Goal: Task Accomplishment & Management: Use online tool/utility

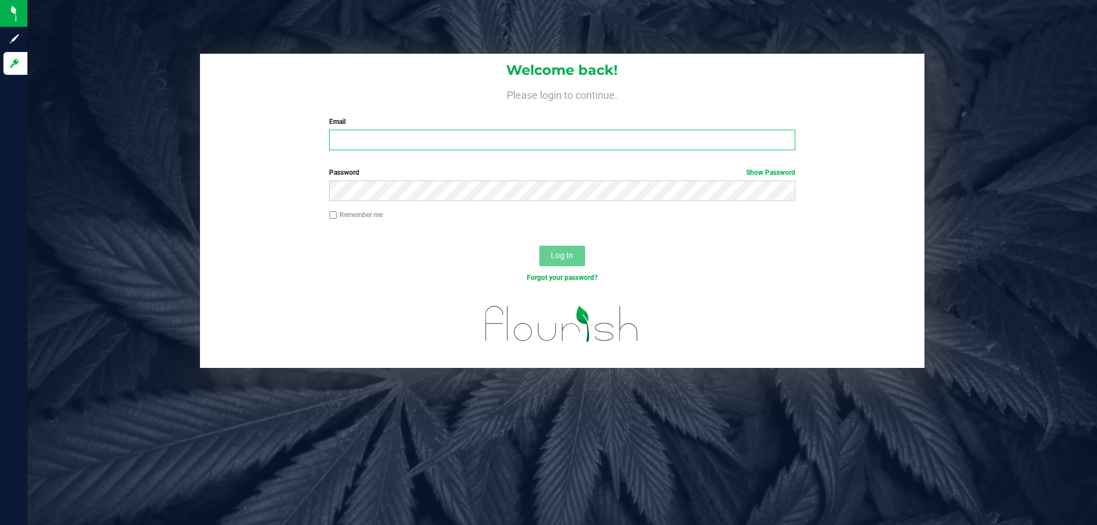
click at [413, 139] on input "Email" at bounding box center [562, 140] width 466 height 21
type input "[EMAIL_ADDRESS][DOMAIN_NAME]"
click at [539, 246] on button "Log In" at bounding box center [562, 256] width 46 height 21
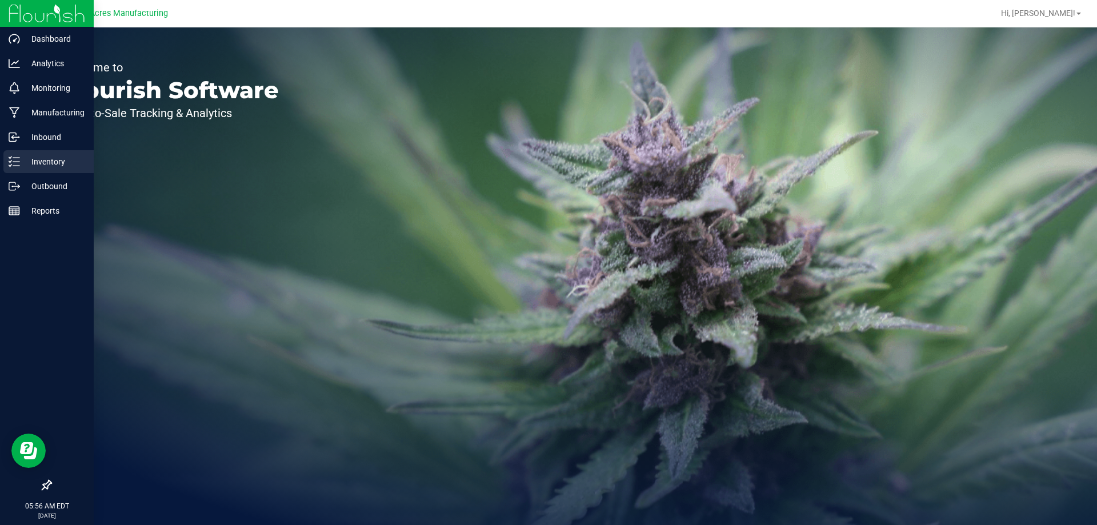
click at [55, 165] on p "Inventory" at bounding box center [54, 162] width 69 height 14
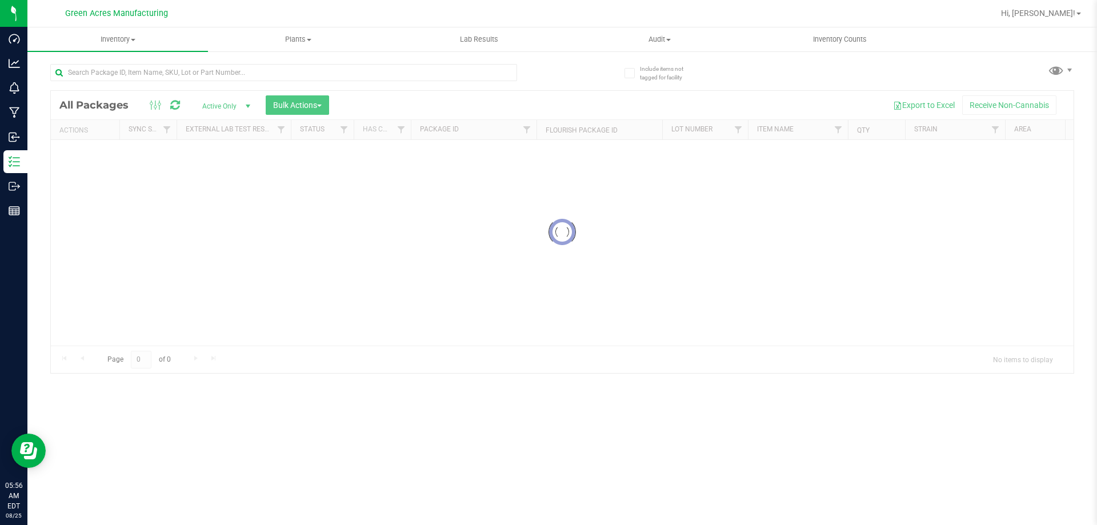
click at [280, 82] on div at bounding box center [283, 77] width 467 height 26
click at [280, 78] on input "text" at bounding box center [283, 72] width 467 height 17
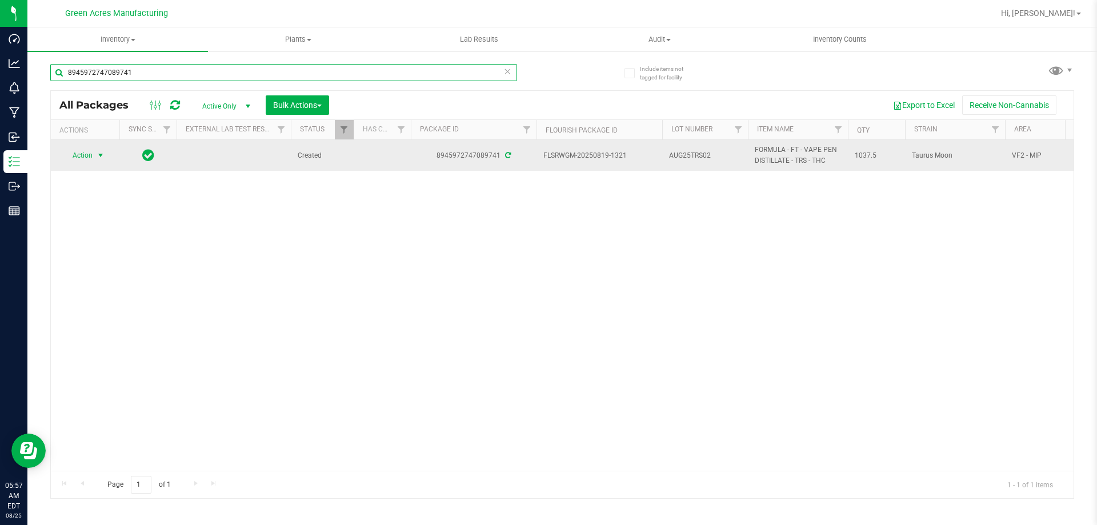
type input "8945972747089741"
click at [78, 153] on span "Action" at bounding box center [77, 155] width 31 height 16
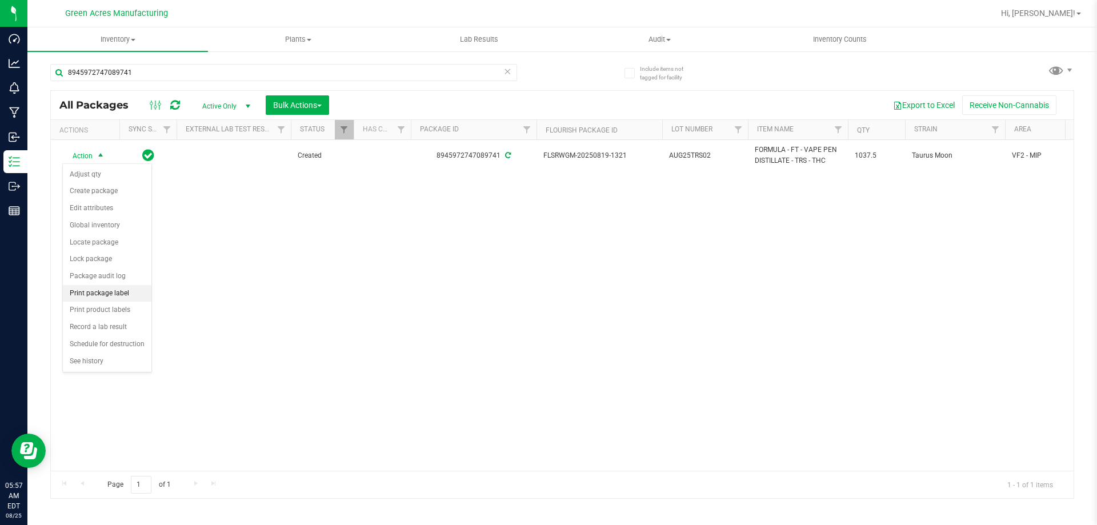
click at [114, 299] on li "Print package label" at bounding box center [107, 293] width 89 height 17
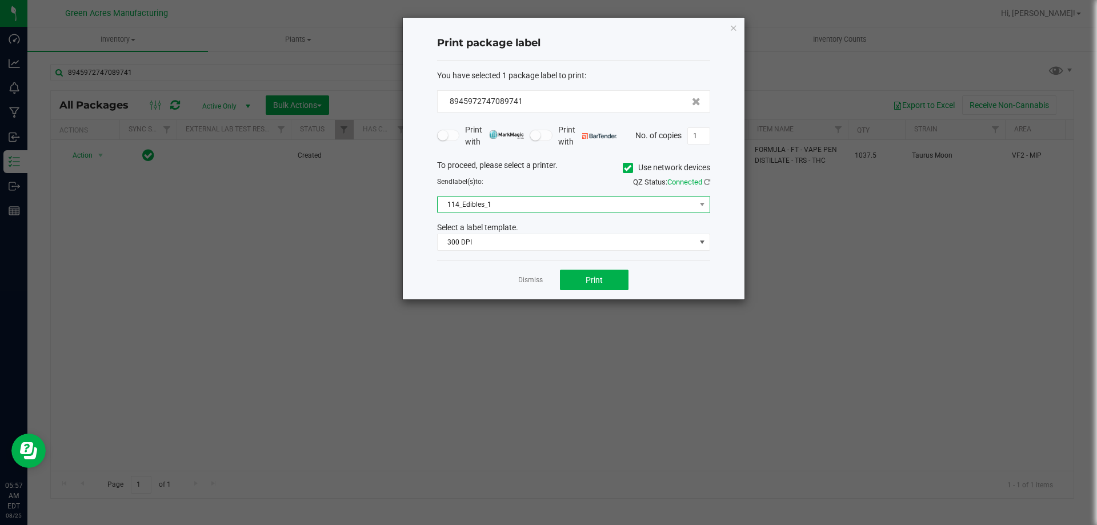
click at [542, 205] on span "114_Edibles_1" at bounding box center [567, 205] width 258 height 16
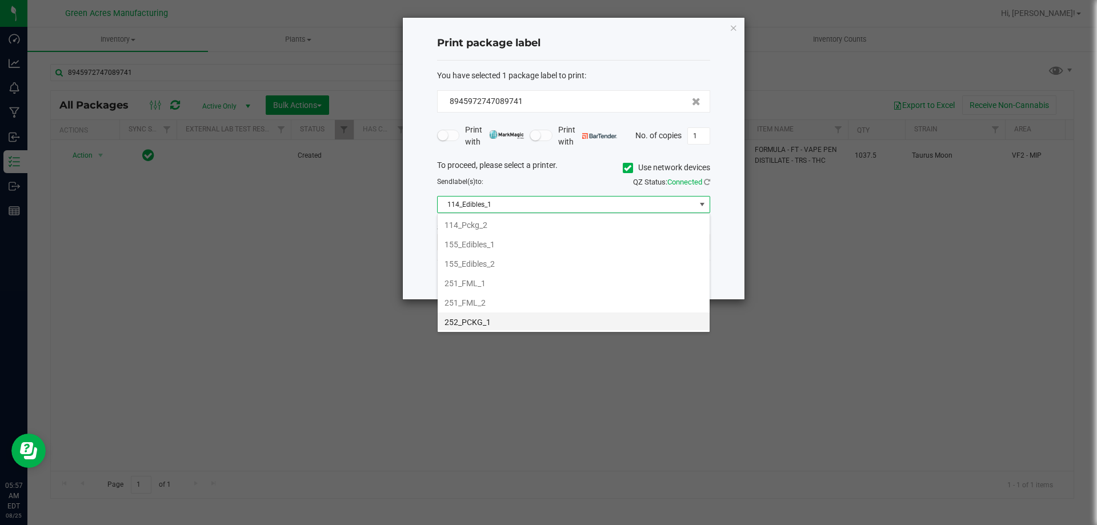
scroll to position [114, 0]
click at [499, 267] on li "252_PCKG_1" at bounding box center [574, 266] width 272 height 19
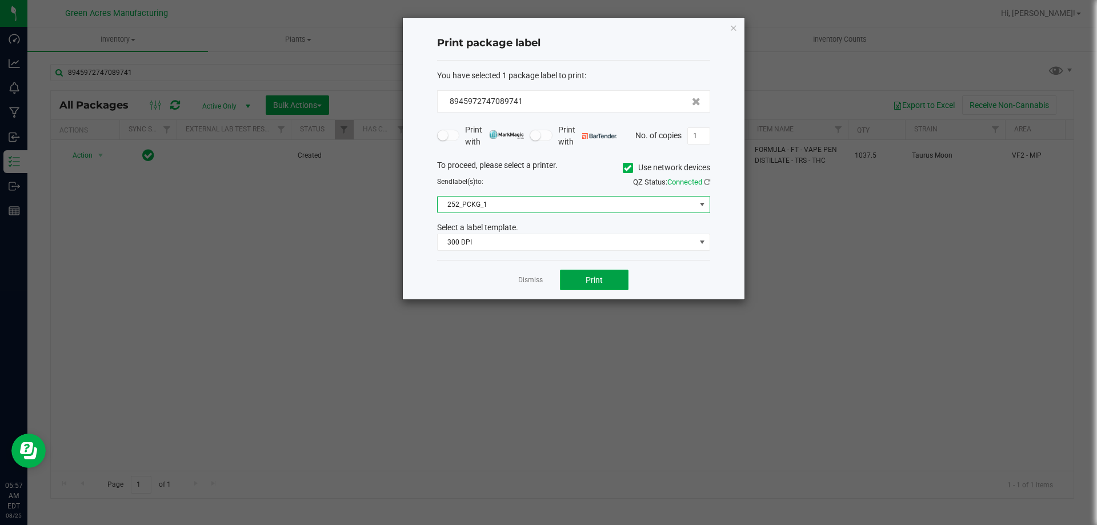
click at [582, 285] on button "Print" at bounding box center [594, 280] width 69 height 21
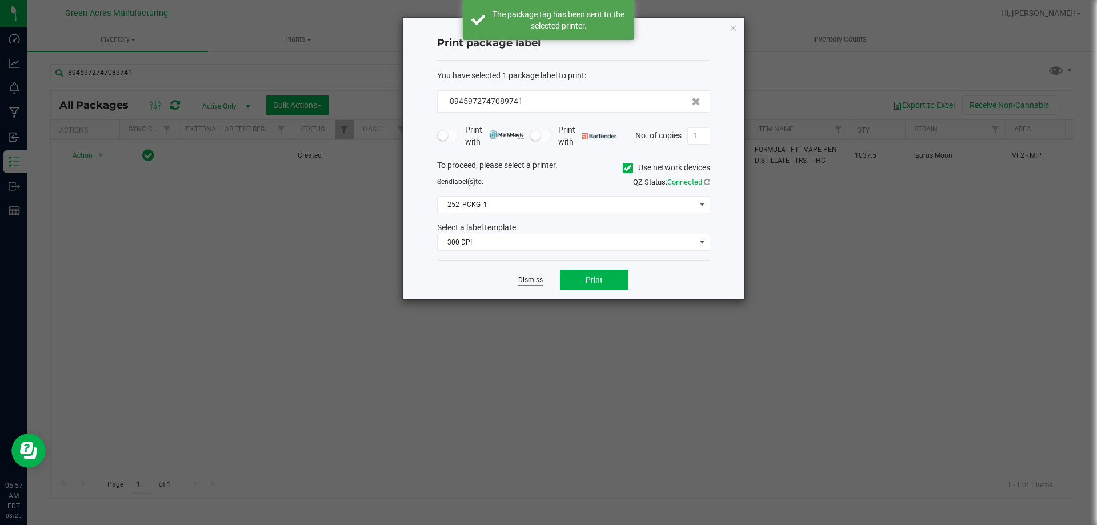
click at [530, 277] on link "Dismiss" at bounding box center [530, 280] width 25 height 10
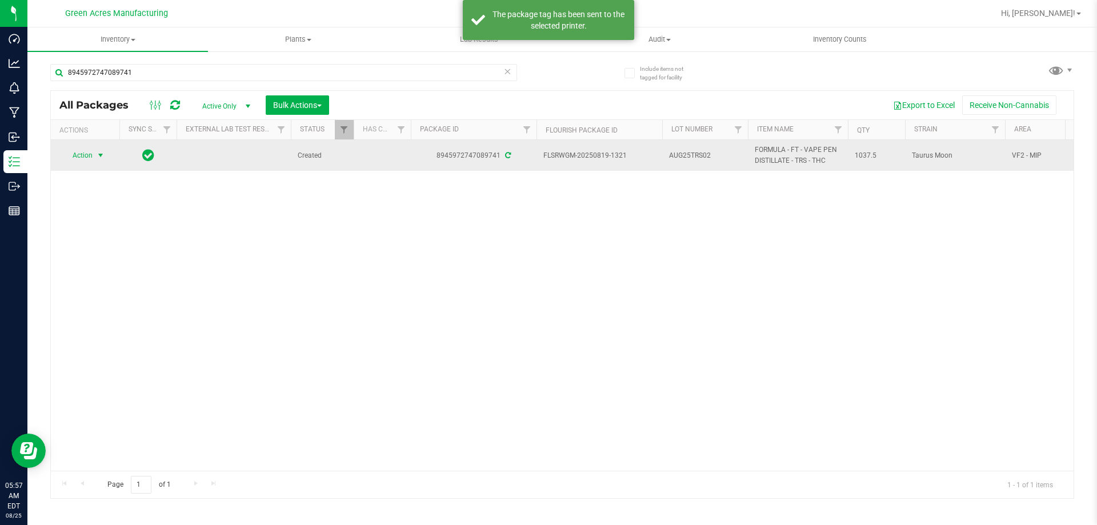
click at [696, 157] on span "AUG25TRS02" at bounding box center [705, 155] width 72 height 11
type input "AUG25TRS02-0825"
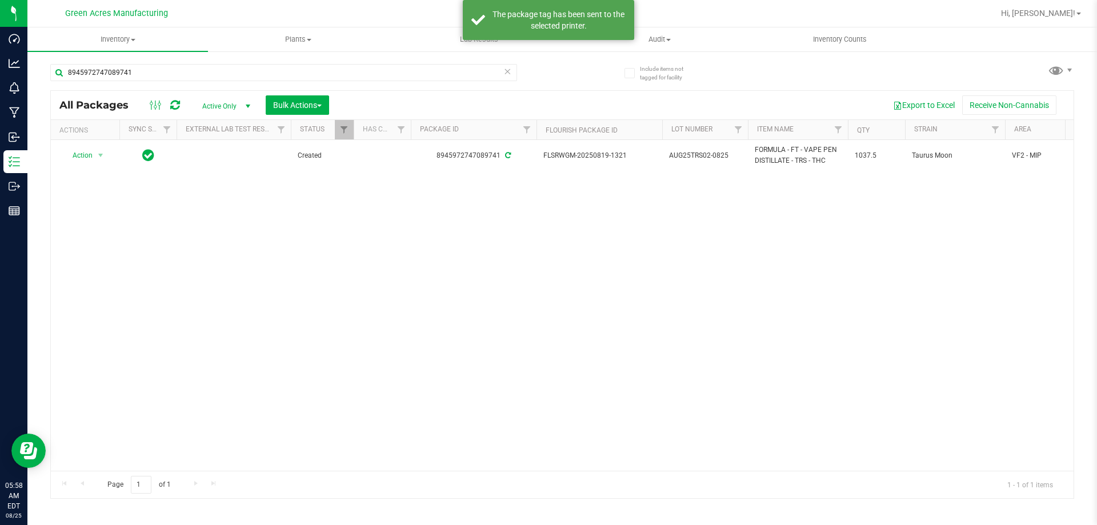
click at [696, 157] on span "AUG25TRS02-0825" at bounding box center [705, 155] width 72 height 11
click at [696, 157] on input "AUG25TRS02-0825" at bounding box center [703, 156] width 82 height 18
click at [752, 242] on div "Action Action Adjust qty Create package Edit attributes Global inventory Locate…" at bounding box center [562, 305] width 1023 height 331
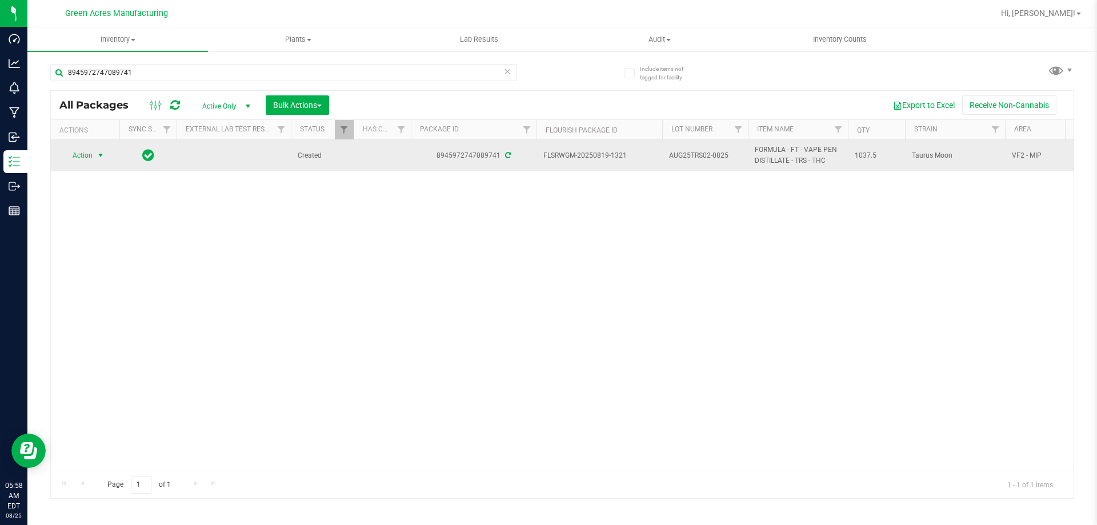
click at [82, 151] on span "Action" at bounding box center [77, 155] width 31 height 16
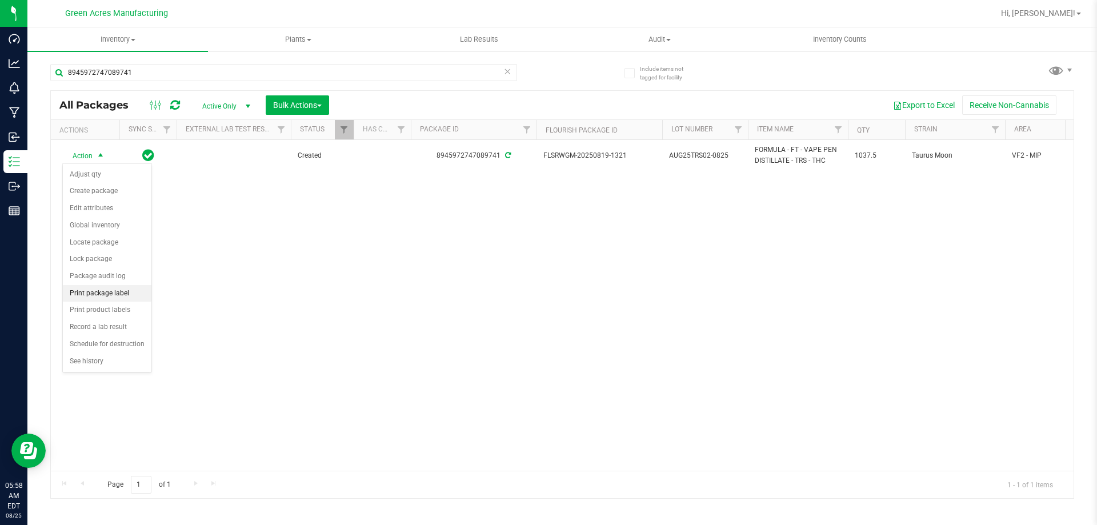
drag, startPoint x: 106, startPoint y: 293, endPoint x: 119, endPoint y: 294, distance: 13.3
click at [106, 293] on li "Print package label" at bounding box center [107, 293] width 89 height 17
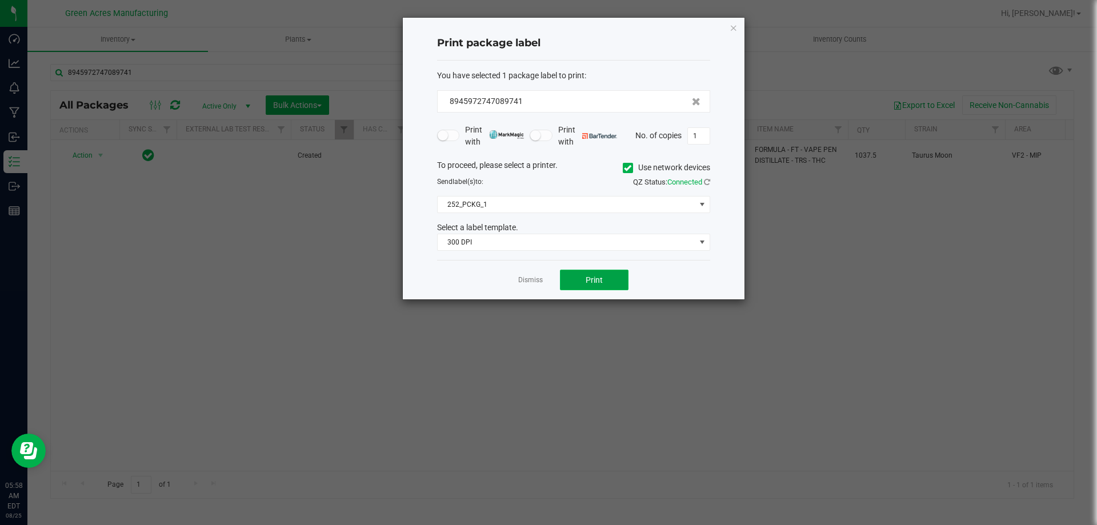
click at [593, 288] on button "Print" at bounding box center [594, 280] width 69 height 21
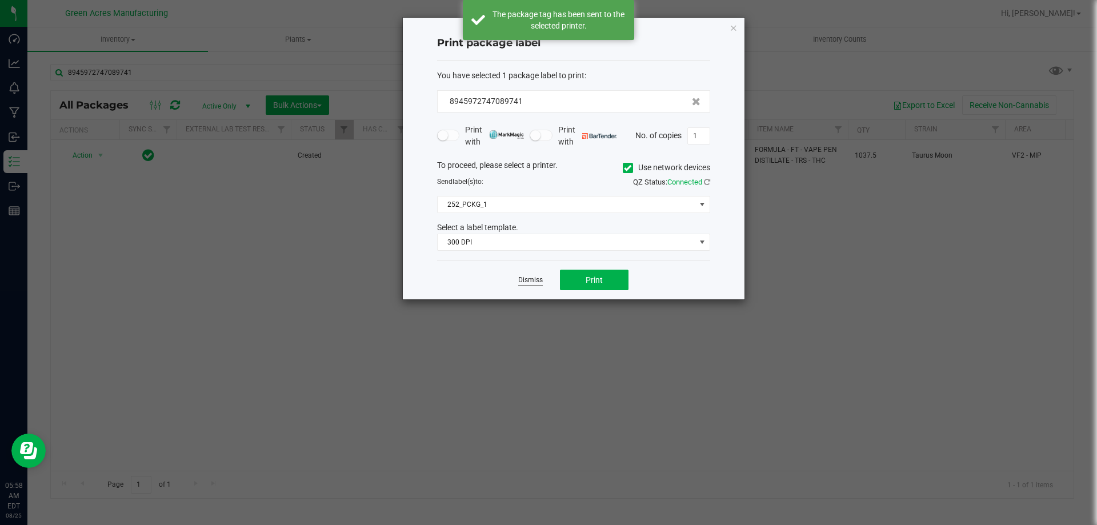
click at [531, 282] on link "Dismiss" at bounding box center [530, 280] width 25 height 10
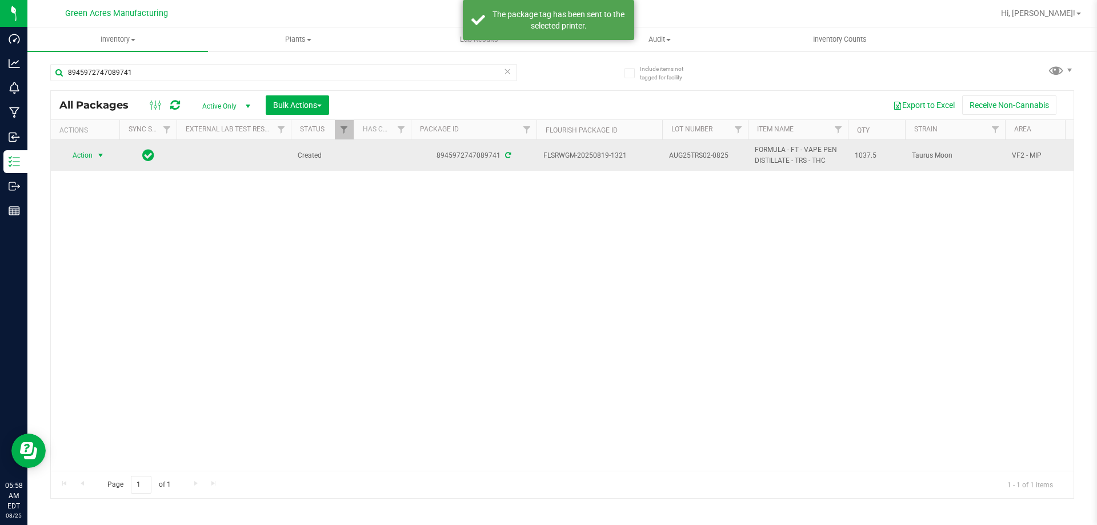
drag, startPoint x: 70, startPoint y: 151, endPoint x: 85, endPoint y: 158, distance: 17.1
click at [70, 153] on span "Action" at bounding box center [77, 155] width 31 height 16
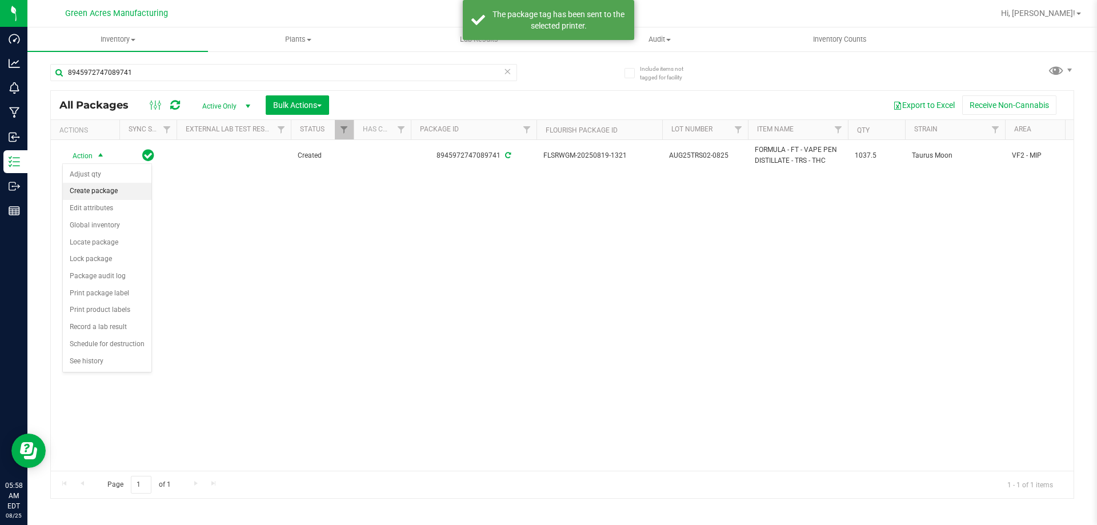
click at [95, 189] on li "Create package" at bounding box center [107, 191] width 89 height 17
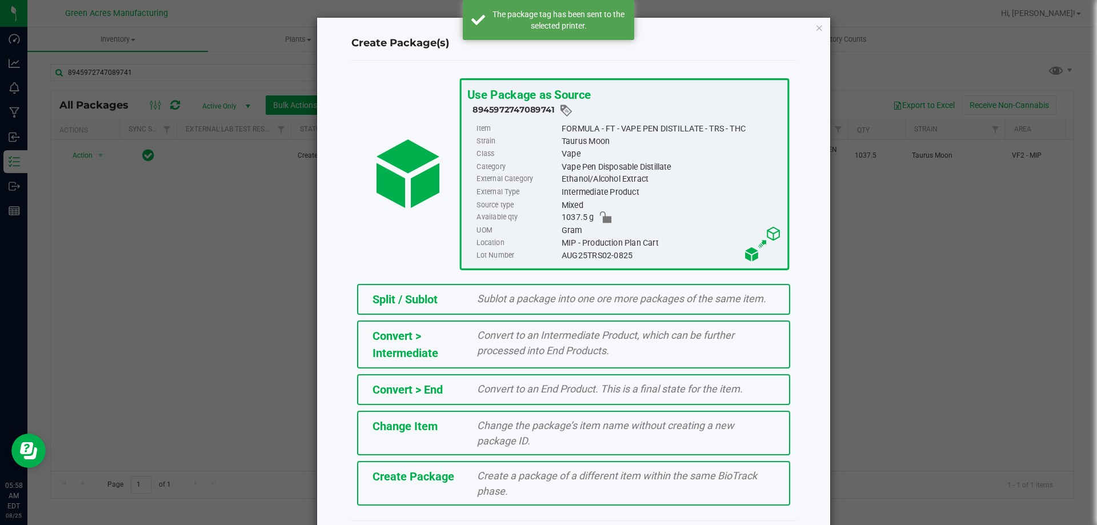
click at [431, 473] on span "Create Package" at bounding box center [414, 477] width 82 height 14
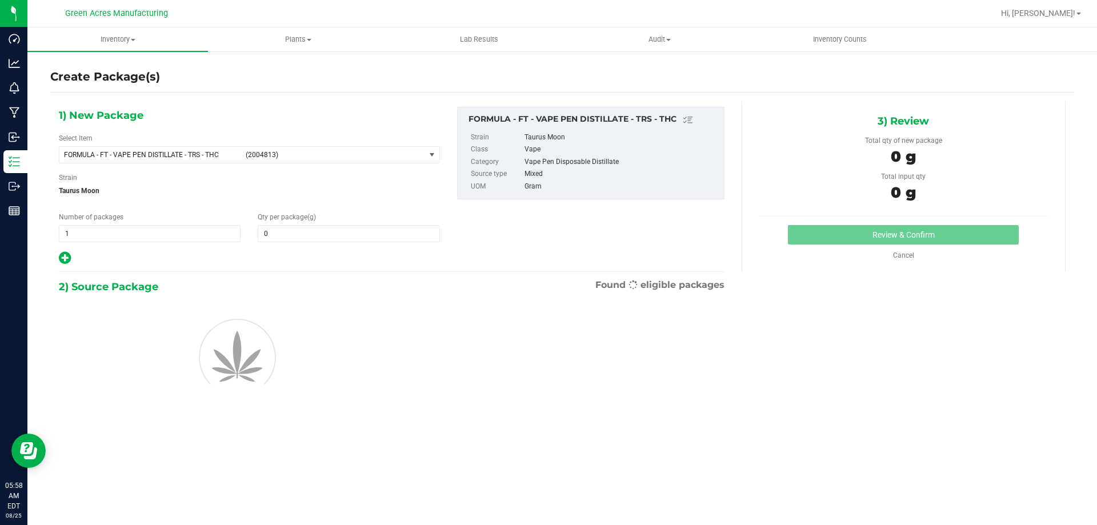
type input "0.0000"
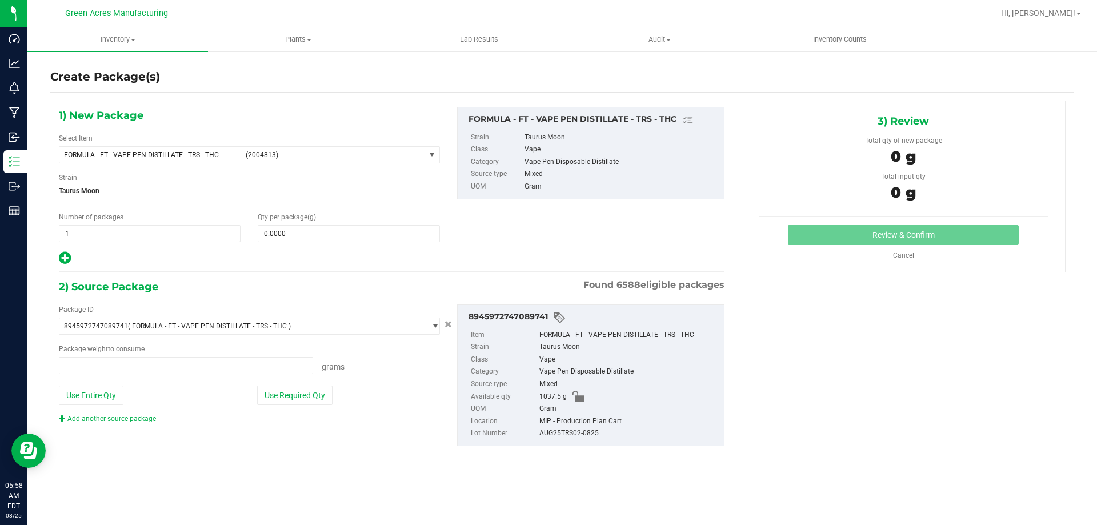
type input "0.0000 g"
click at [171, 155] on span "FORMULA - FT - VAPE PEN DISTILLATE - TRS - THC" at bounding box center [151, 155] width 175 height 8
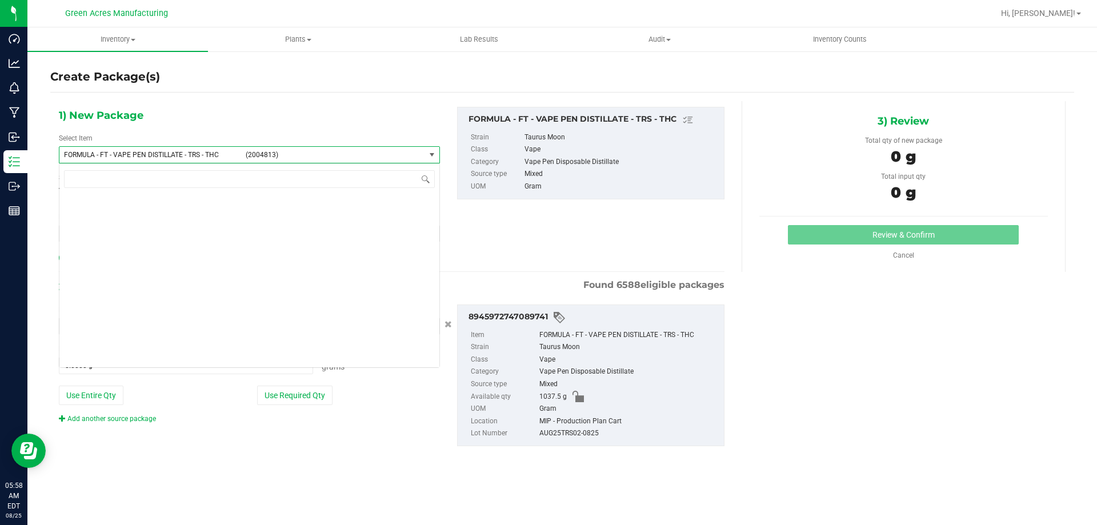
scroll to position [23789, 0]
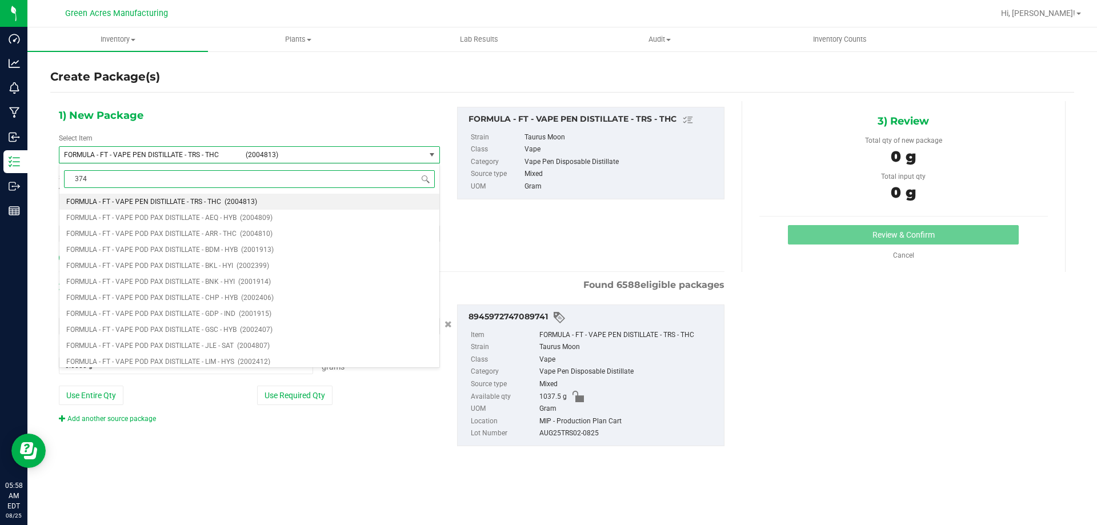
type input "3741"
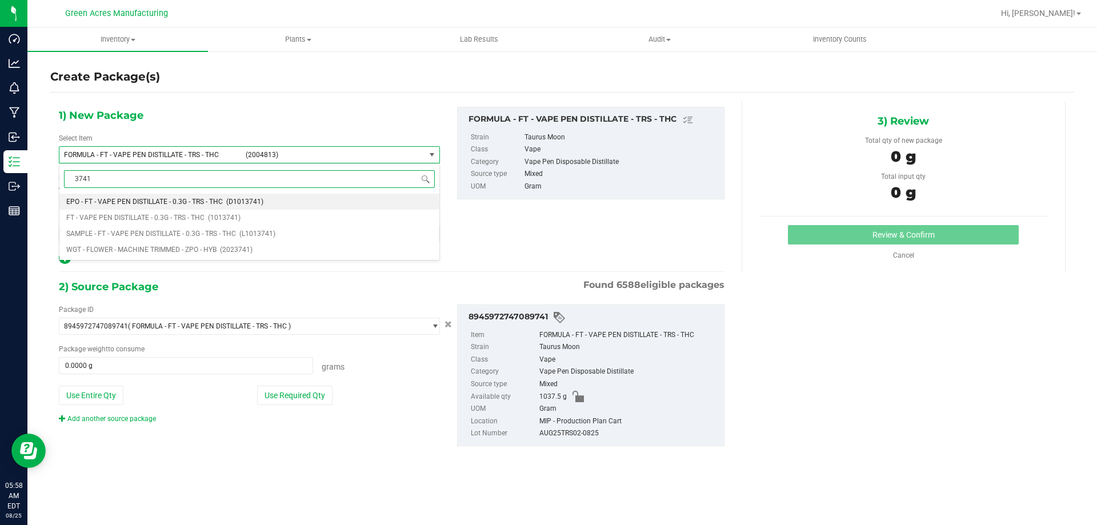
scroll to position [0, 0]
click at [146, 217] on span "FT - VAPE PEN DISTILLATE - 0.3G - TRS - THC" at bounding box center [135, 218] width 138 height 8
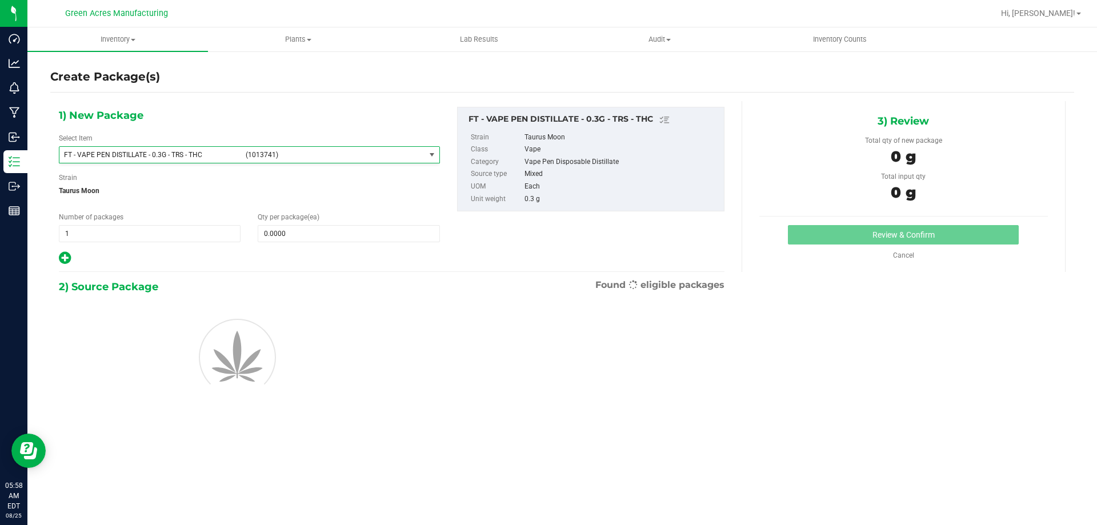
type input "0"
click at [283, 237] on span at bounding box center [349, 233] width 182 height 17
type input "1"
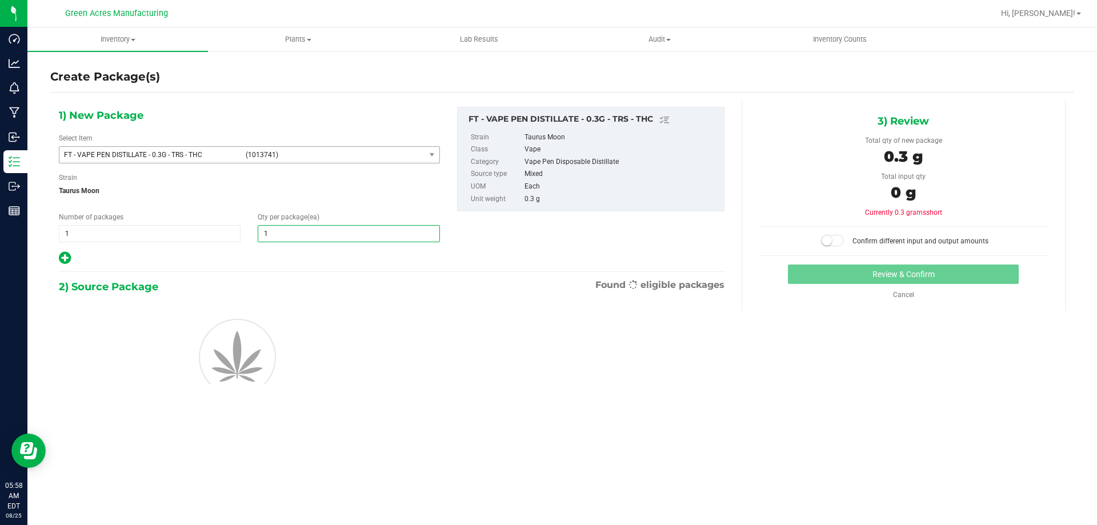
type input "1"
click at [319, 359] on div at bounding box center [249, 356] width 398 height 103
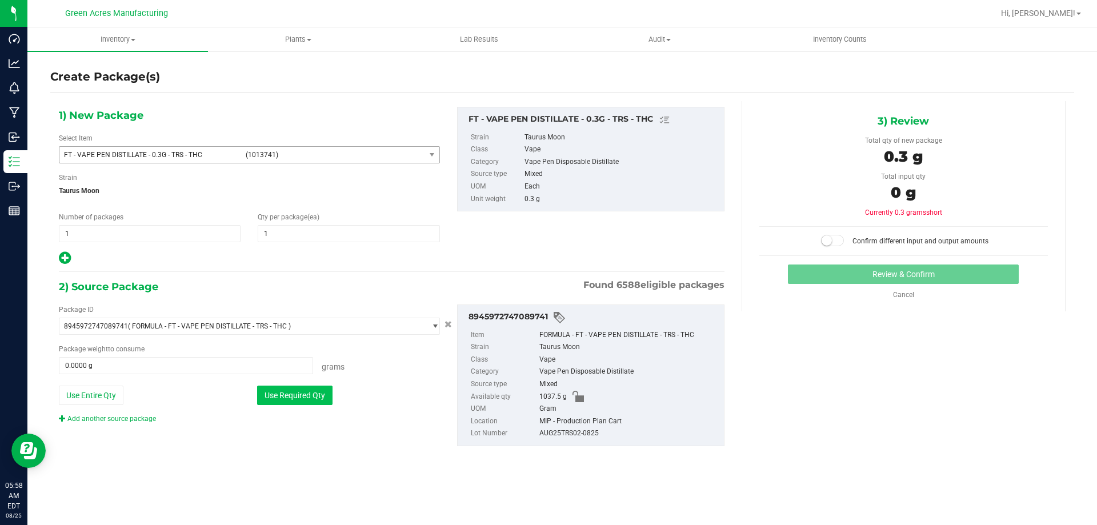
click at [308, 390] on button "Use Required Qty" at bounding box center [294, 395] width 75 height 19
type input "0.3000 g"
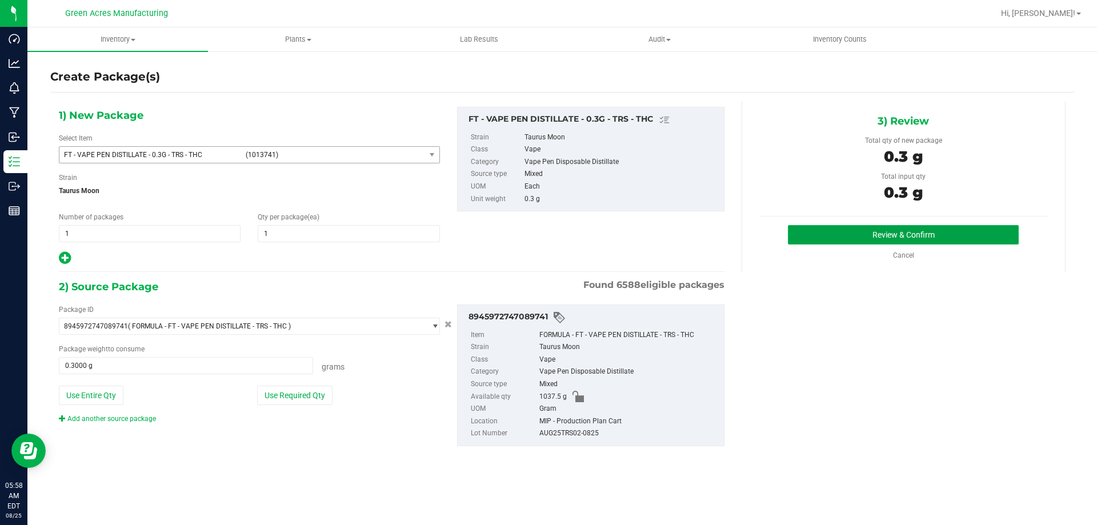
click at [880, 244] on button "Review & Confirm" at bounding box center [903, 234] width 231 height 19
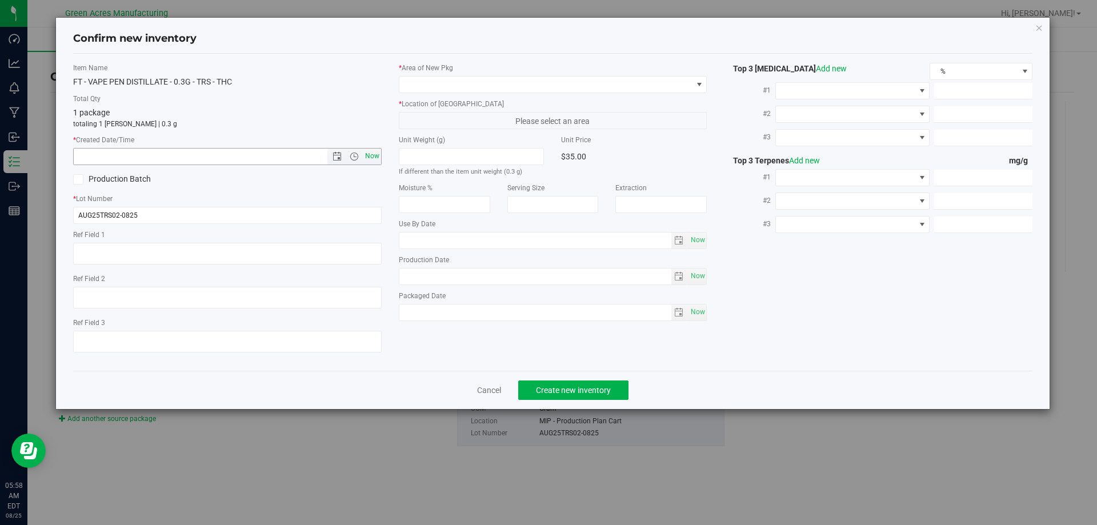
click at [378, 158] on span "Now" at bounding box center [371, 156] width 19 height 17
type input "8/25/2025 5:58 AM"
click at [426, 79] on span at bounding box center [545, 85] width 293 height 16
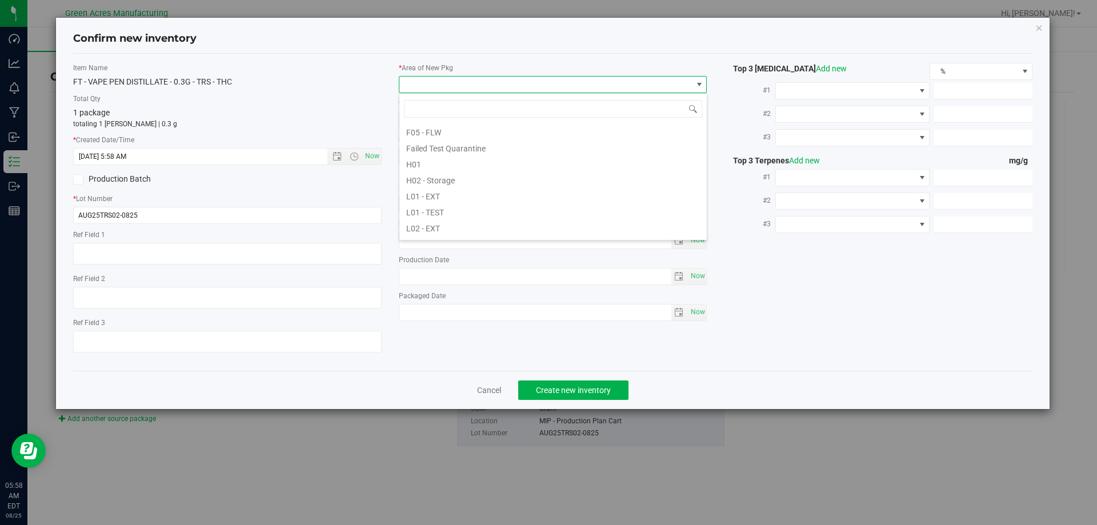
scroll to position [514, 0]
click at [442, 224] on li "VF2 - MIP" at bounding box center [552, 225] width 307 height 16
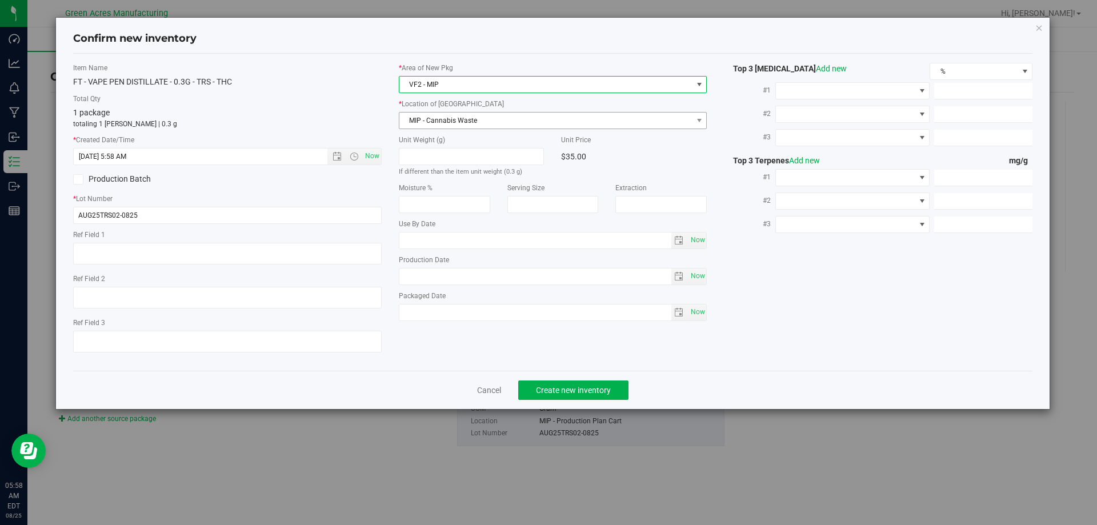
click at [476, 119] on span "MIP - Cannabis Waste" at bounding box center [545, 121] width 293 height 16
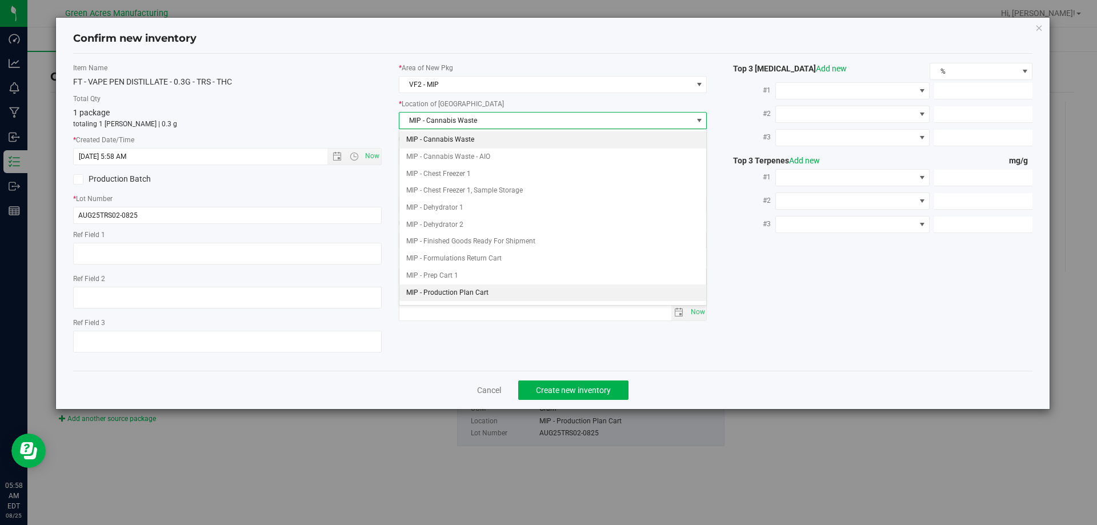
click at [515, 287] on li "MIP - Production Plan Cart" at bounding box center [552, 293] width 307 height 17
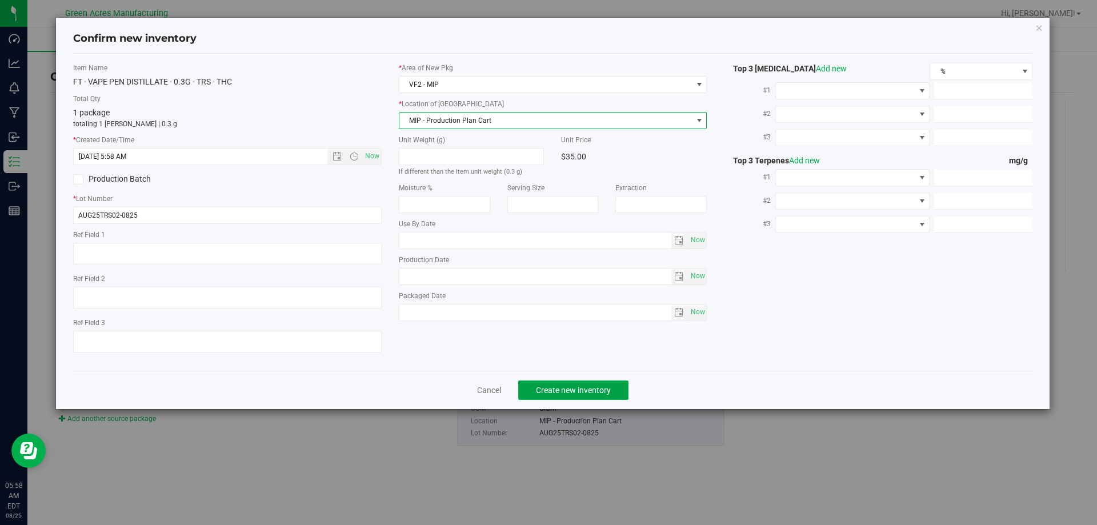
click at [578, 395] on button "Create new inventory" at bounding box center [573, 390] width 110 height 19
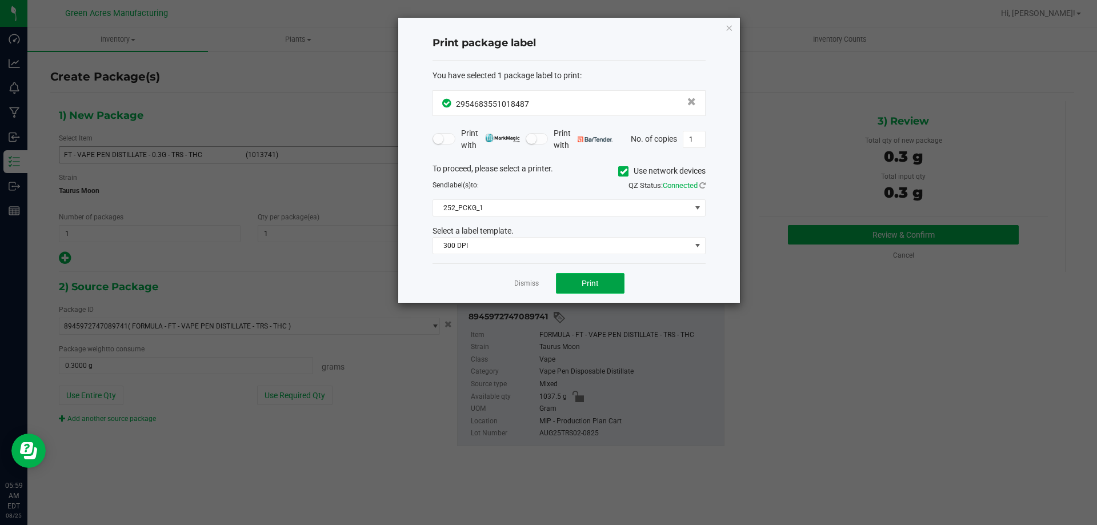
click at [574, 287] on button "Print" at bounding box center [590, 283] width 69 height 21
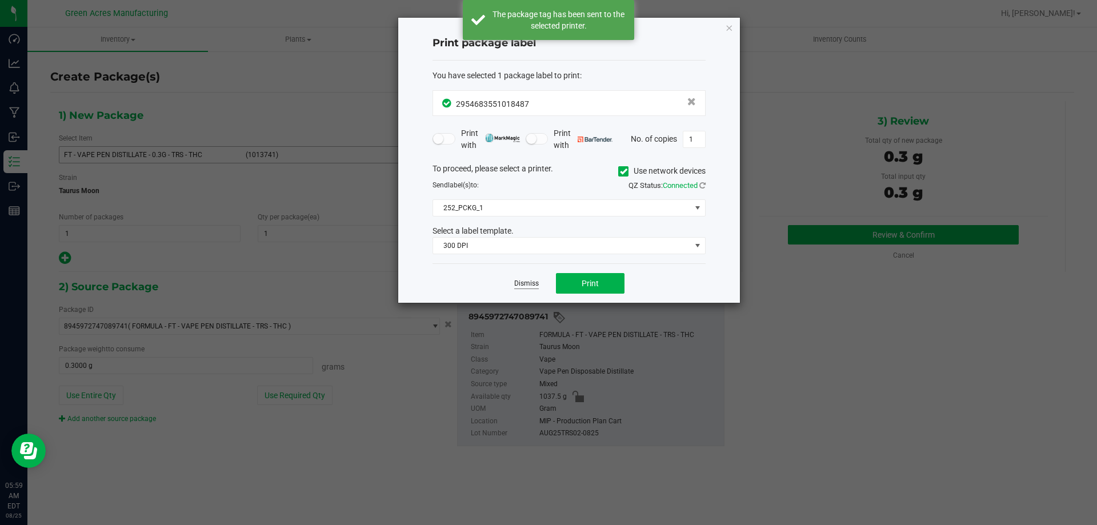
click at [525, 282] on link "Dismiss" at bounding box center [526, 284] width 25 height 10
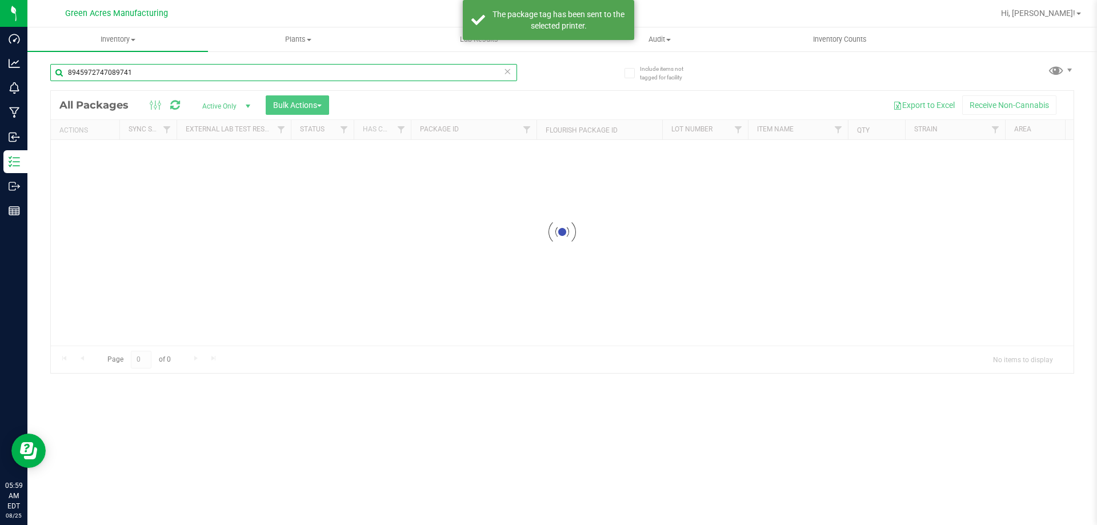
drag, startPoint x: 145, startPoint y: 73, endPoint x: 57, endPoint y: 107, distance: 95.2
click at [57, 107] on div "8945972747089741 Loading... All Packages Active Only Active Only Lab Samples Lo…" at bounding box center [562, 213] width 1024 height 321
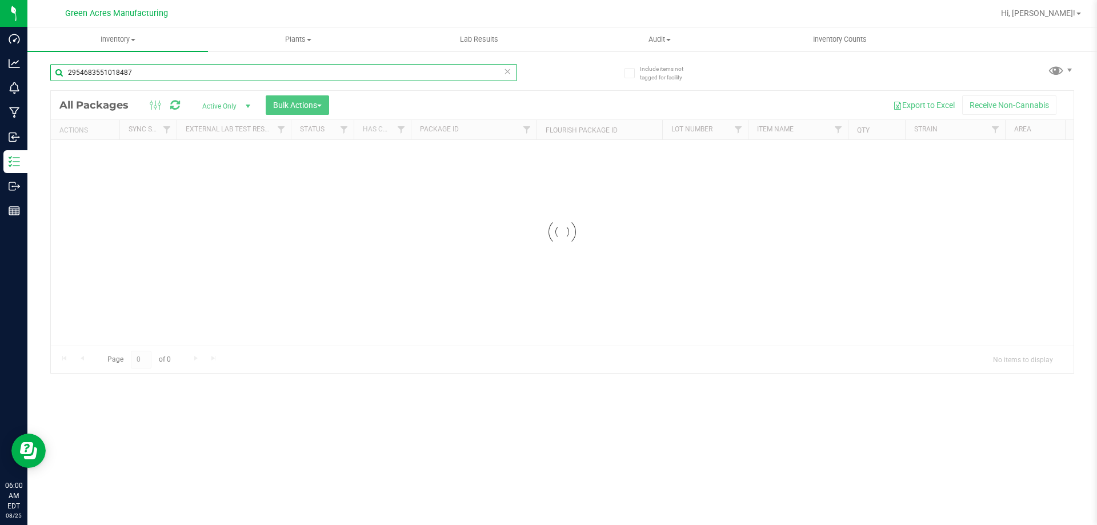
type input "2954683551018487"
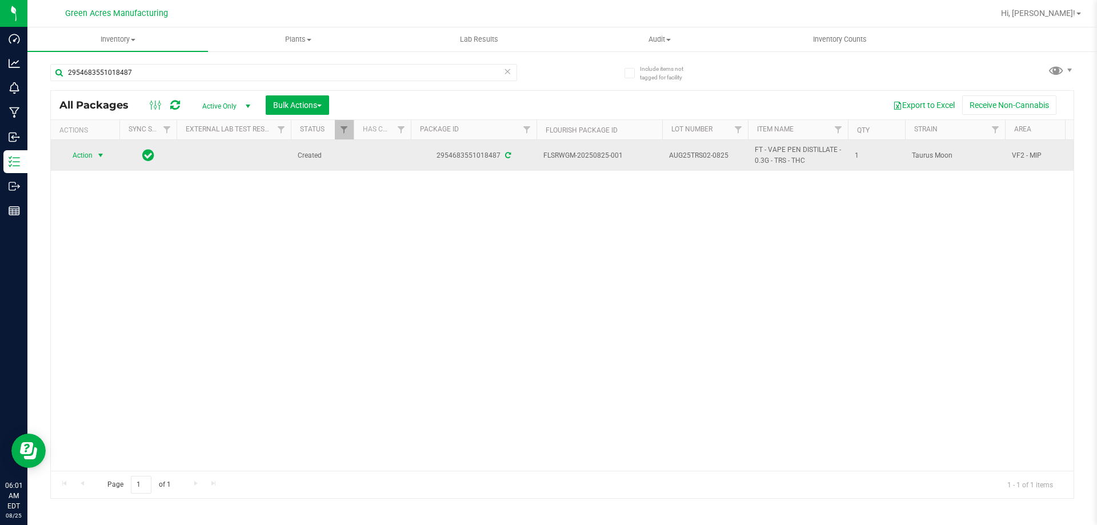
drag, startPoint x: 81, startPoint y: 153, endPoint x: 97, endPoint y: 153, distance: 15.4
click at [81, 153] on span "Action" at bounding box center [77, 155] width 31 height 16
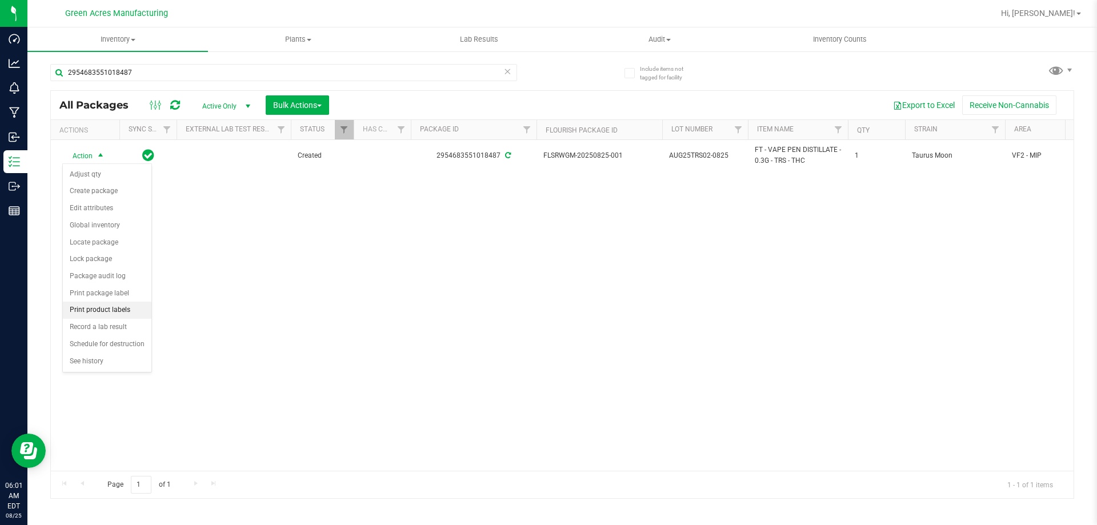
click at [104, 305] on li "Print product labels" at bounding box center [107, 310] width 89 height 17
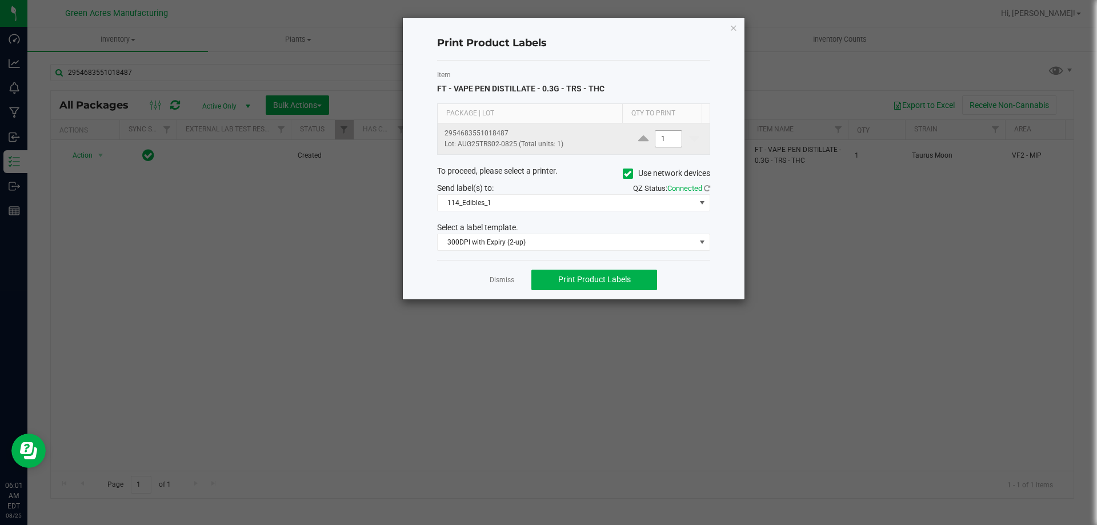
click at [662, 142] on input "1" at bounding box center [668, 139] width 26 height 16
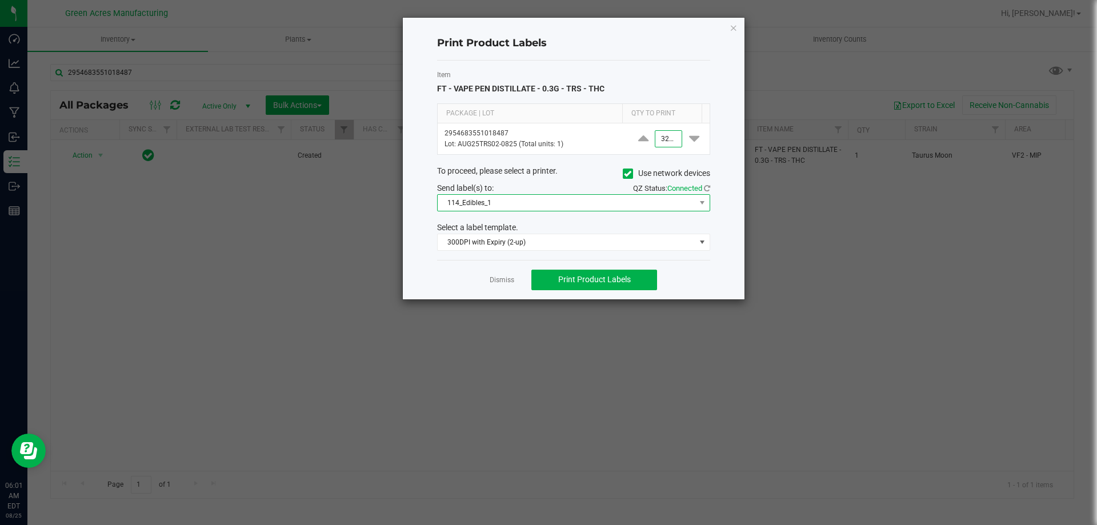
type input "3,200"
click at [571, 202] on span "114_Edibles_1" at bounding box center [567, 203] width 258 height 16
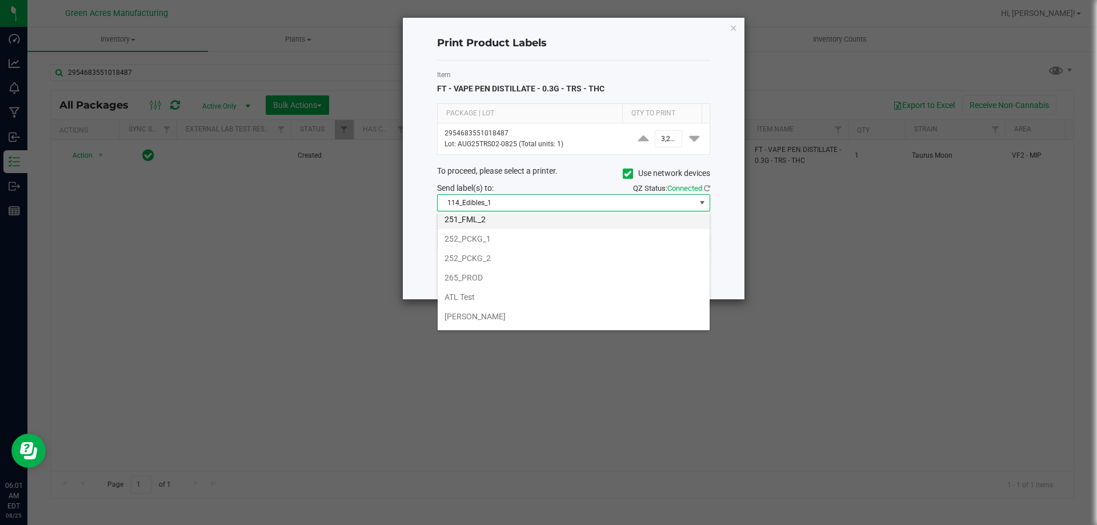
scroll to position [114, 0]
click at [493, 277] on li "252_PCKG_2" at bounding box center [574, 283] width 272 height 19
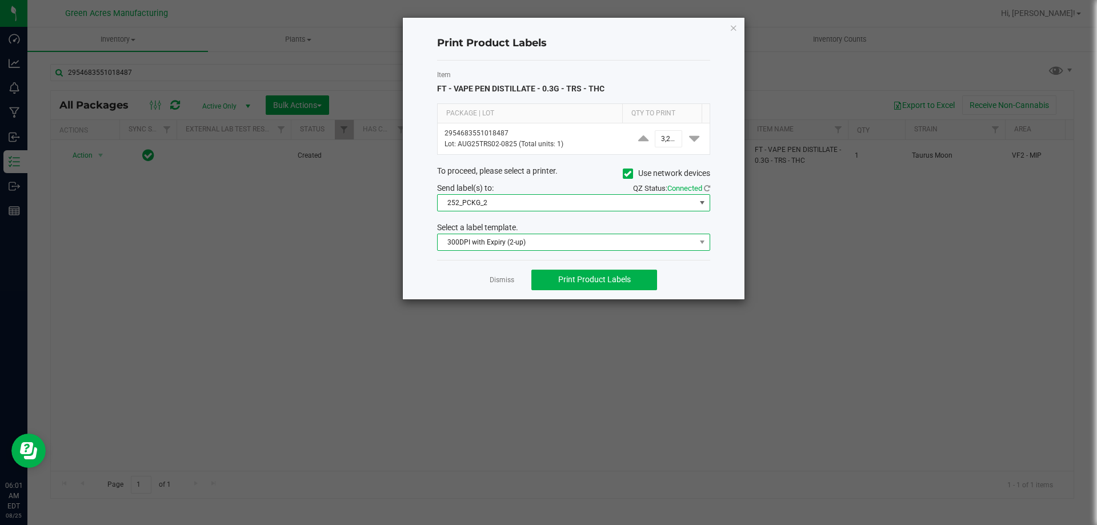
click at [504, 243] on span "300DPI with Expiry (2-up)" at bounding box center [567, 242] width 258 height 16
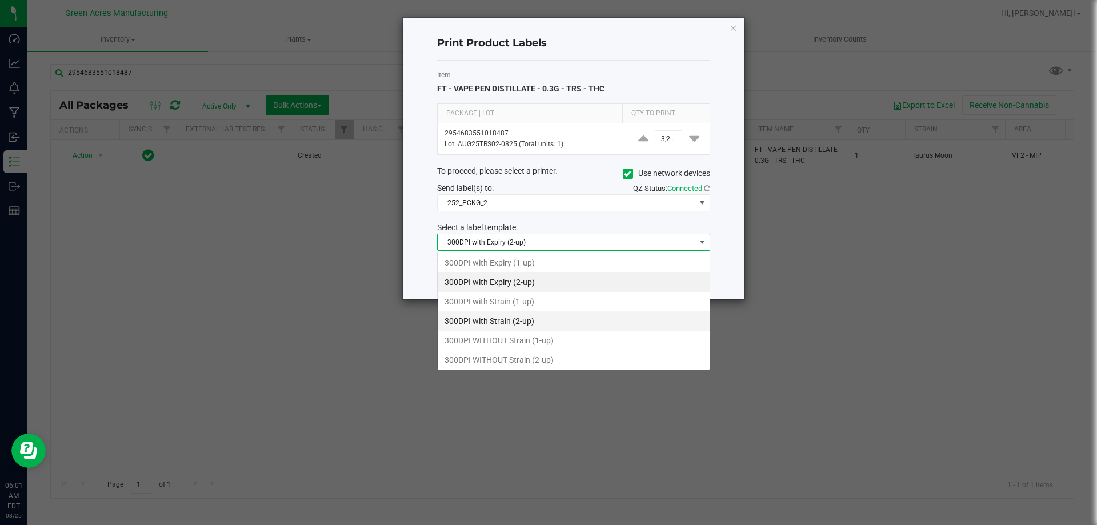
scroll to position [17, 273]
click at [500, 323] on li "300DPI with Strain (2-up)" at bounding box center [574, 320] width 272 height 19
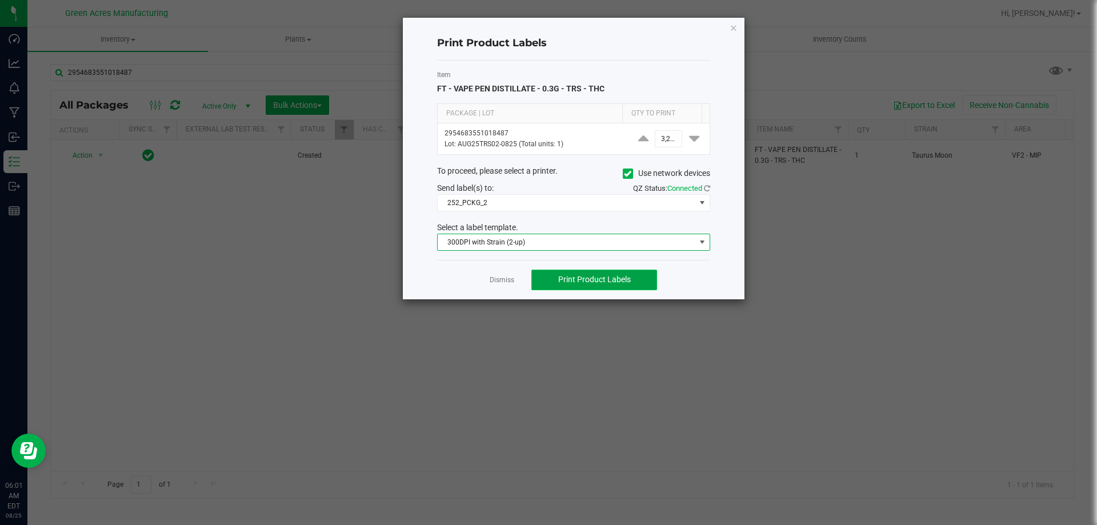
click at [607, 279] on span "Print Product Labels" at bounding box center [594, 279] width 73 height 9
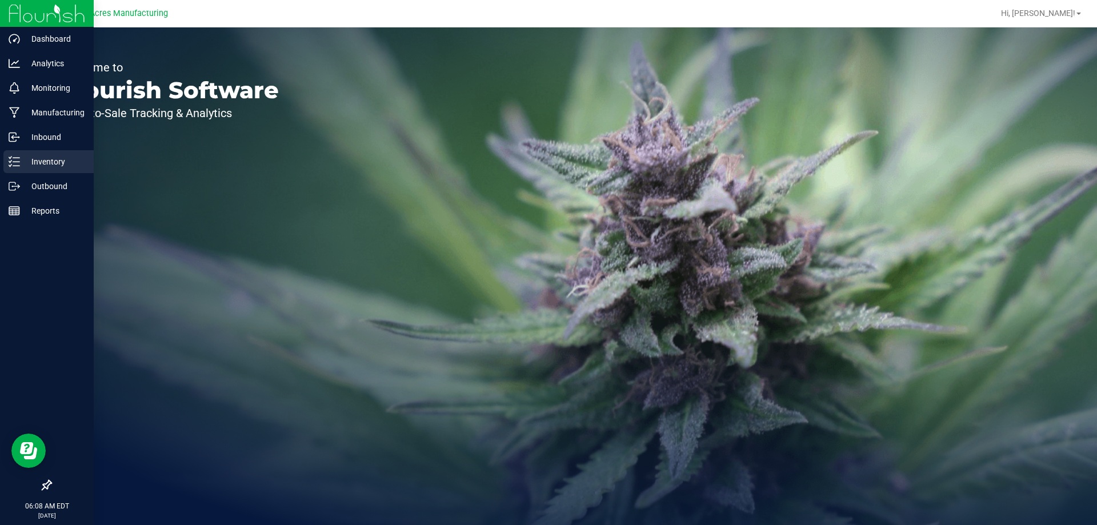
click at [20, 169] on div "Inventory" at bounding box center [48, 161] width 90 height 23
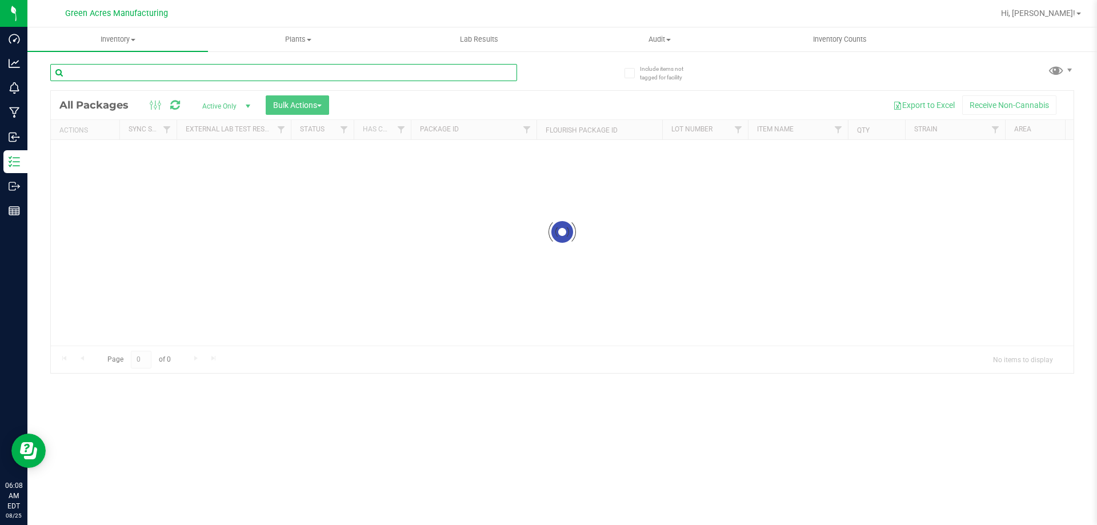
click at [173, 71] on input "text" at bounding box center [283, 72] width 467 height 17
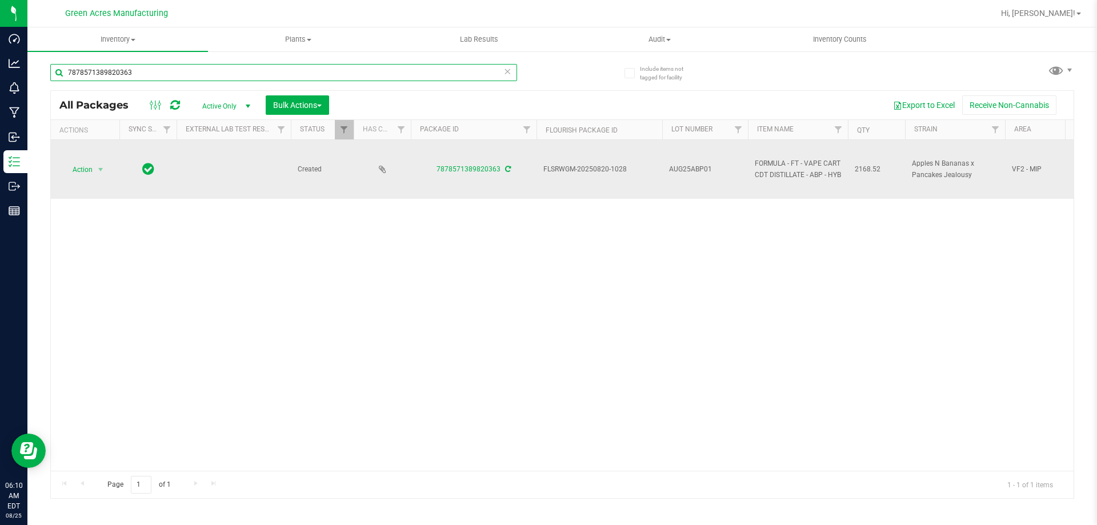
type input "7878571389820363"
click at [89, 162] on span "Action" at bounding box center [77, 170] width 31 height 16
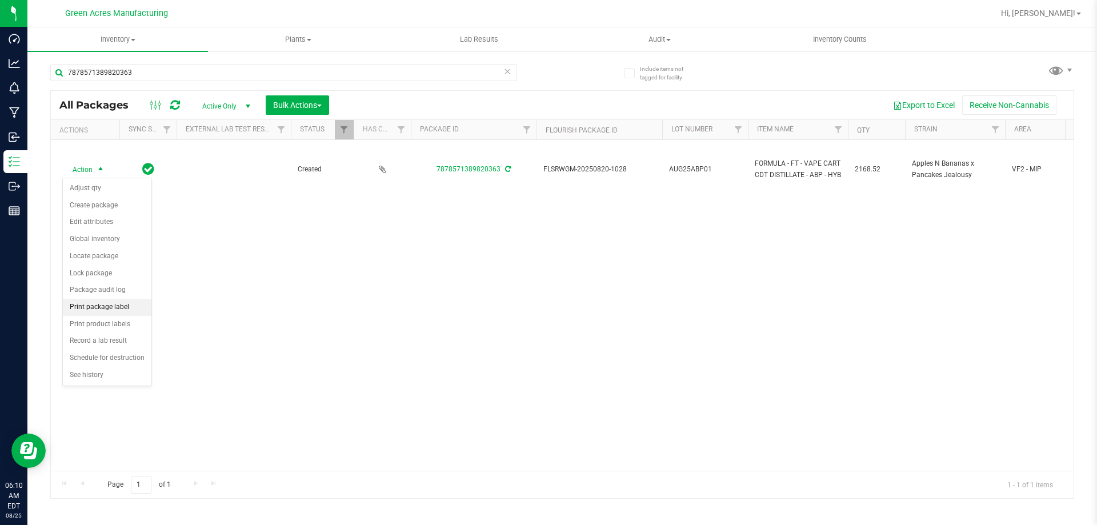
click at [95, 311] on li "Print package label" at bounding box center [107, 307] width 89 height 17
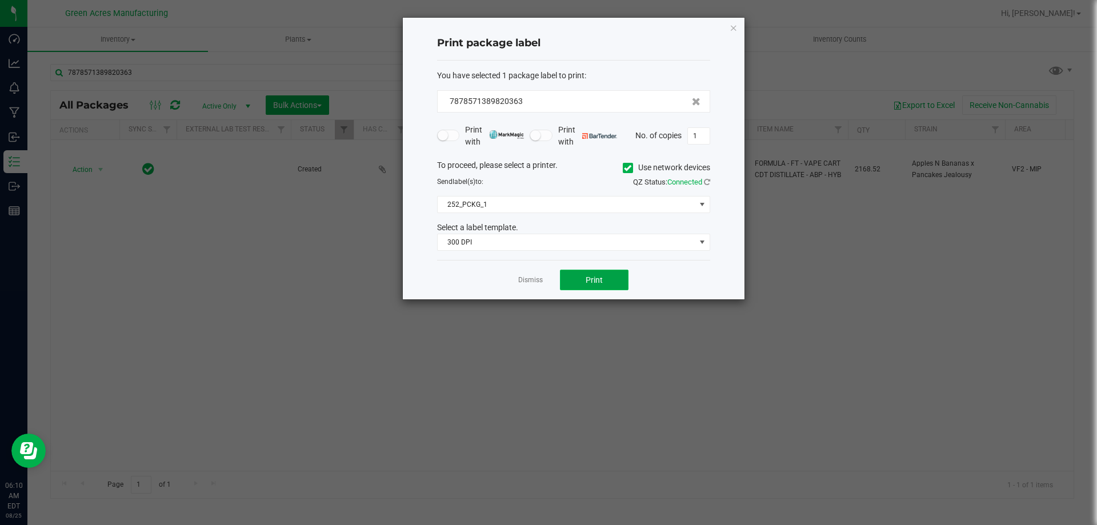
click at [599, 277] on span "Print" at bounding box center [594, 279] width 17 height 9
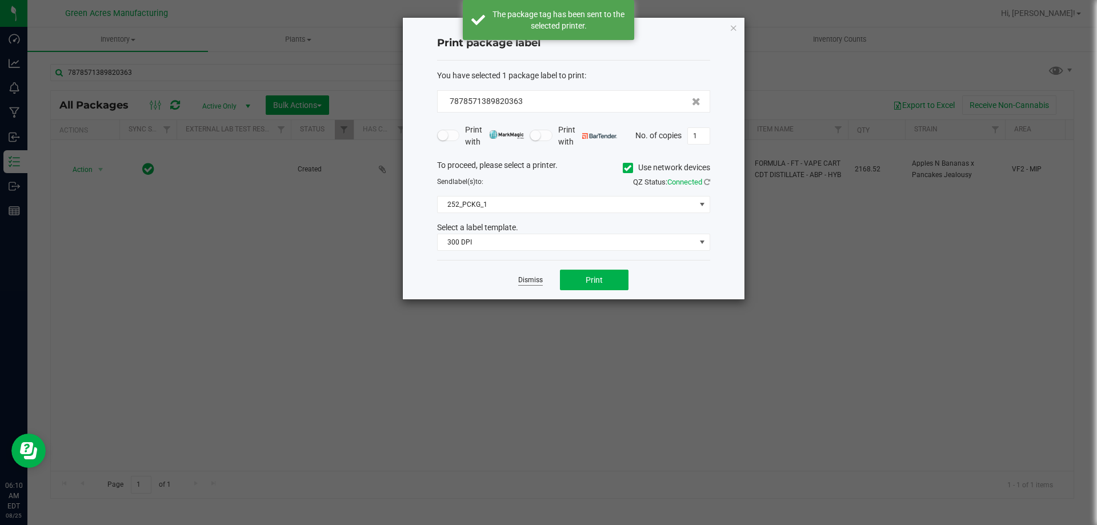
click at [521, 279] on link "Dismiss" at bounding box center [530, 280] width 25 height 10
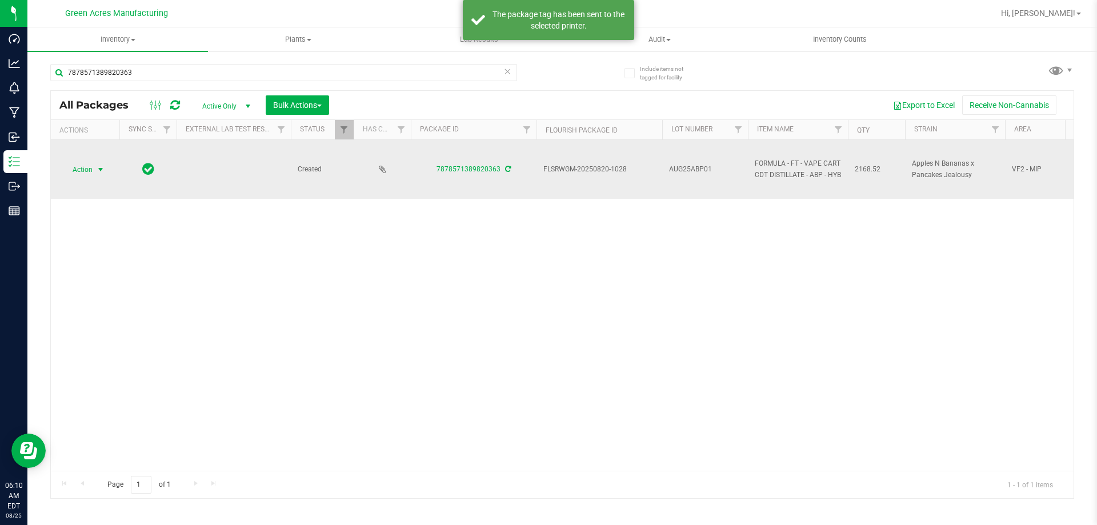
click at [676, 161] on td "AUG25ABP01" at bounding box center [705, 169] width 86 height 59
type input "AUG25ABP01-0825"
click at [681, 167] on span "AUG25ABP01-0825" at bounding box center [705, 169] width 72 height 11
click at [681, 167] on input "AUG25ABP01-0825" at bounding box center [703, 170] width 82 height 18
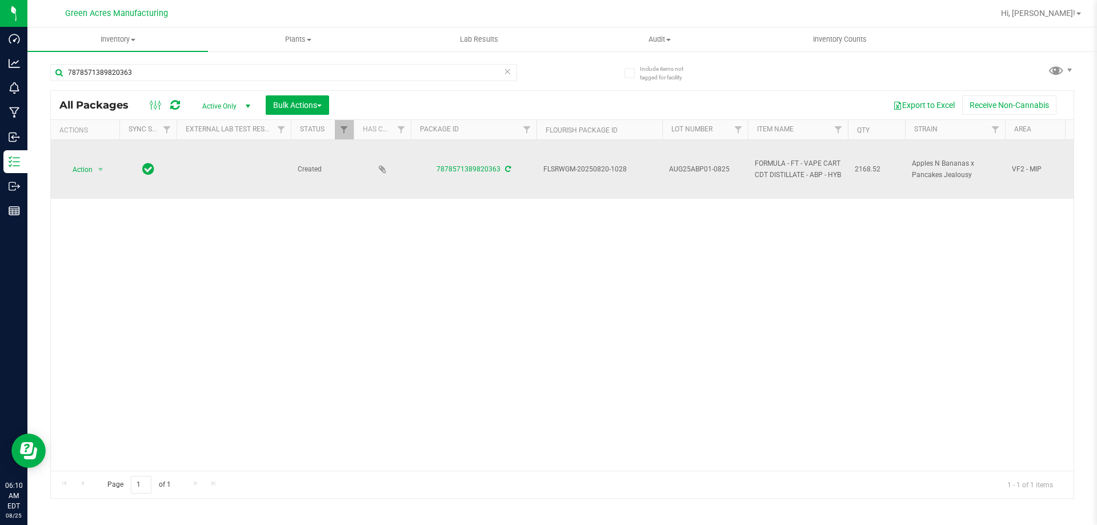
click at [890, 255] on div "Action Action Adjust qty Create package Edit attributes Global inventory Locate…" at bounding box center [562, 305] width 1023 height 331
click at [82, 160] on td "Action Action Adjust qty Create package Edit attributes Global inventory Locate…" at bounding box center [85, 169] width 69 height 59
click at [87, 178] on td "Action Action Adjust qty Create package Edit attributes Global inventory Locate…" at bounding box center [85, 169] width 69 height 59
click at [98, 174] on span "select" at bounding box center [101, 170] width 14 height 16
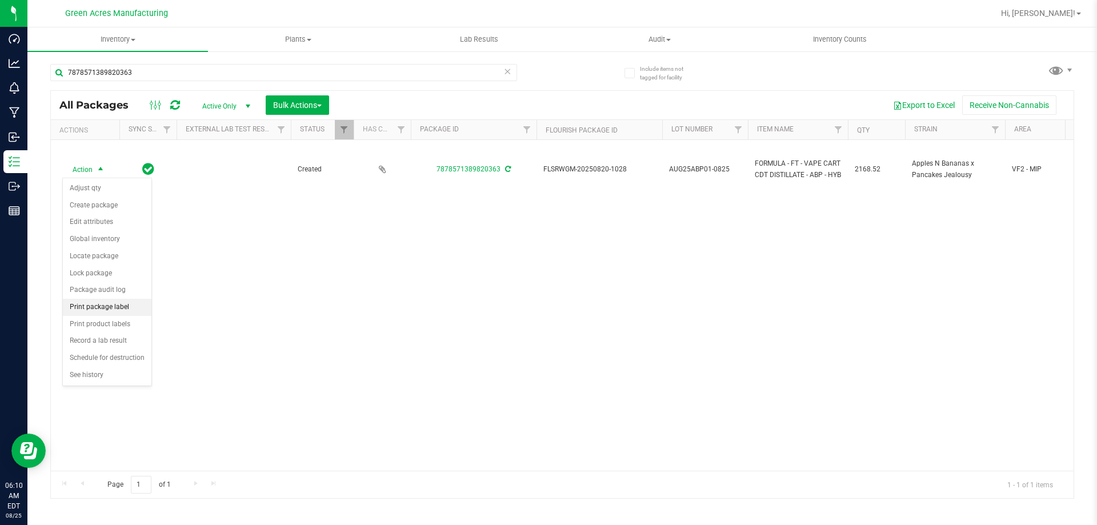
click at [121, 302] on li "Print package label" at bounding box center [107, 307] width 89 height 17
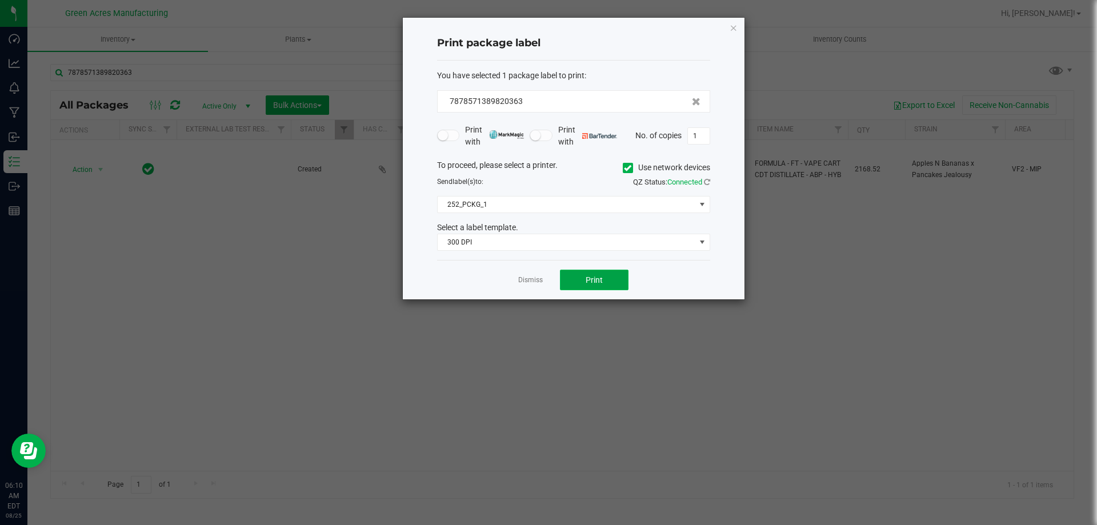
click at [598, 281] on span "Print" at bounding box center [594, 279] width 17 height 9
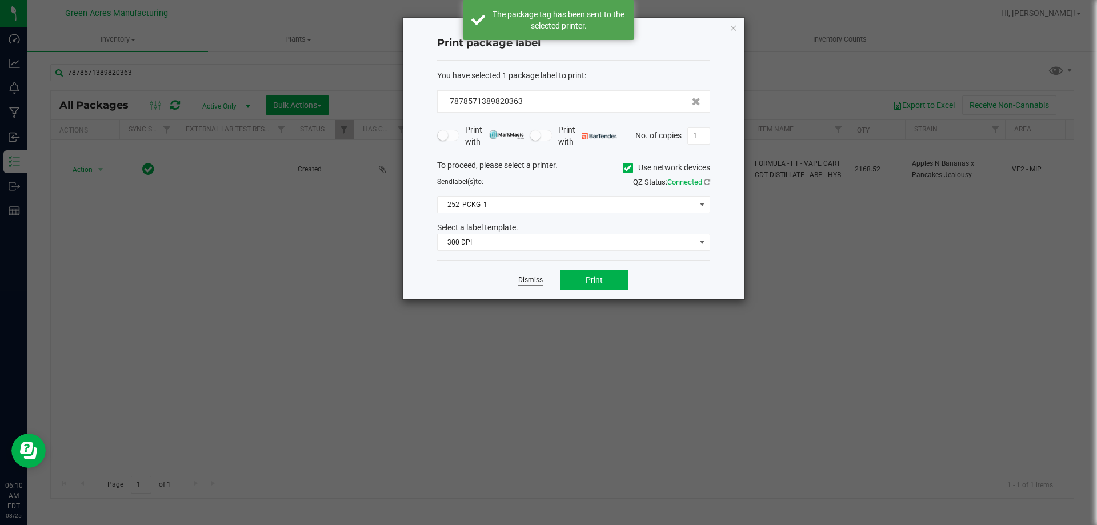
click at [525, 277] on link "Dismiss" at bounding box center [530, 280] width 25 height 10
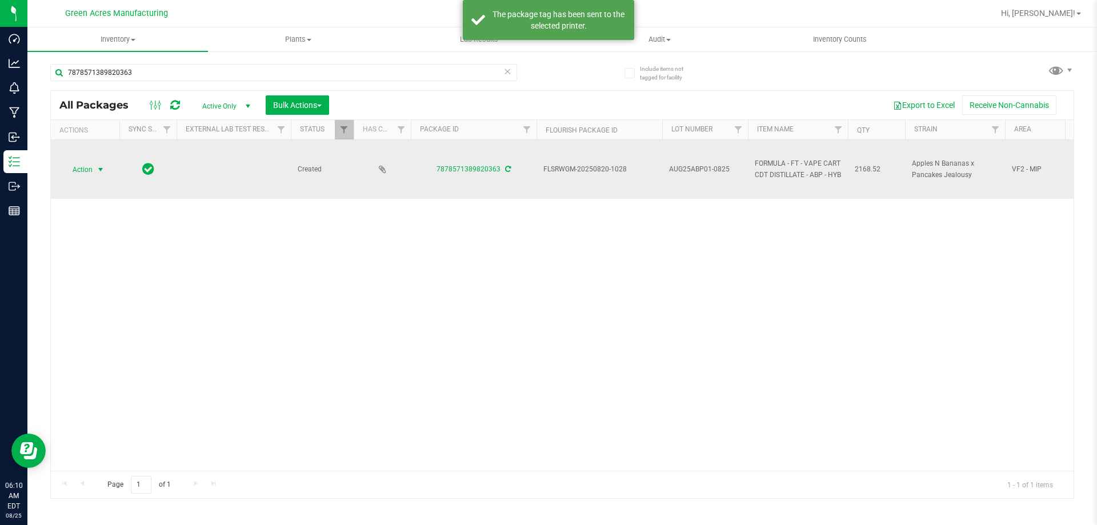
click at [89, 168] on span "Action" at bounding box center [77, 170] width 31 height 16
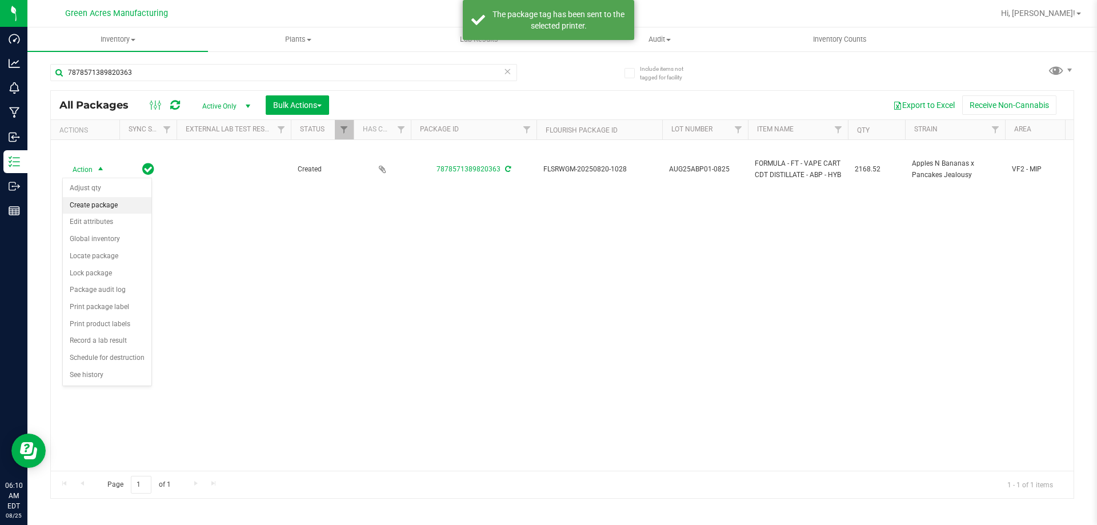
click at [93, 202] on li "Create package" at bounding box center [107, 205] width 89 height 17
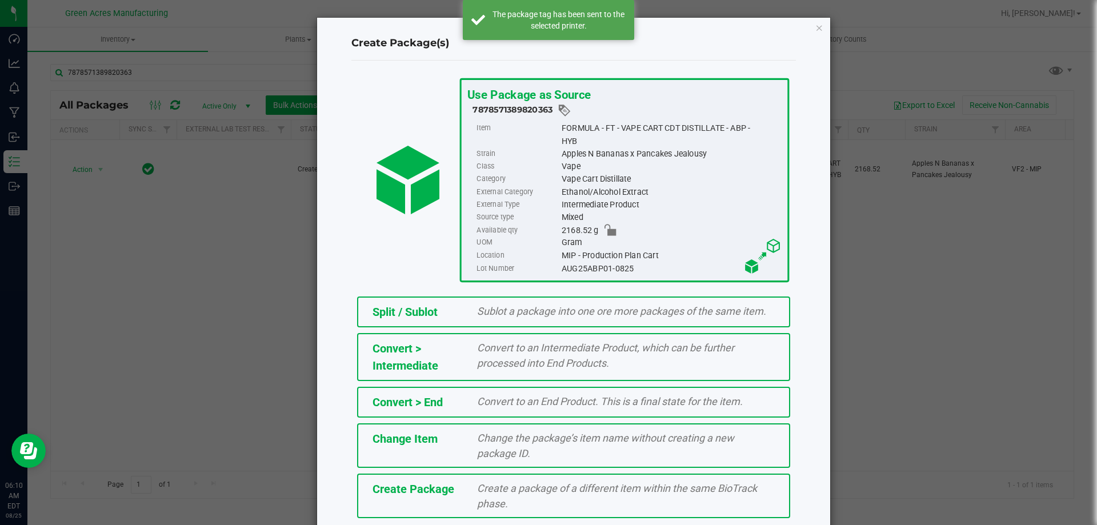
click at [461, 498] on div "Create Package Create a package of a different item within the same BioTrack ph…" at bounding box center [573, 496] width 433 height 45
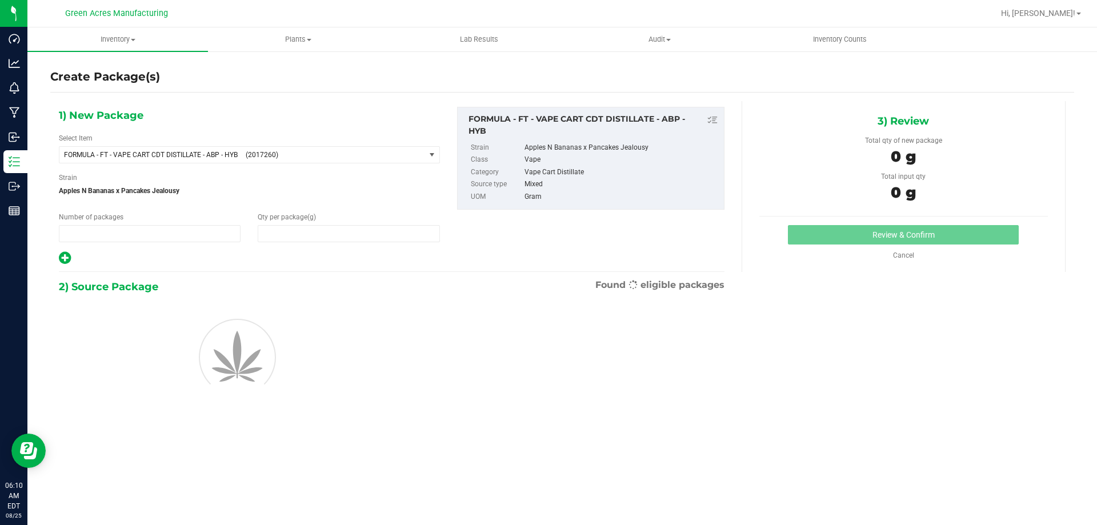
type input "1"
type input "0.0000"
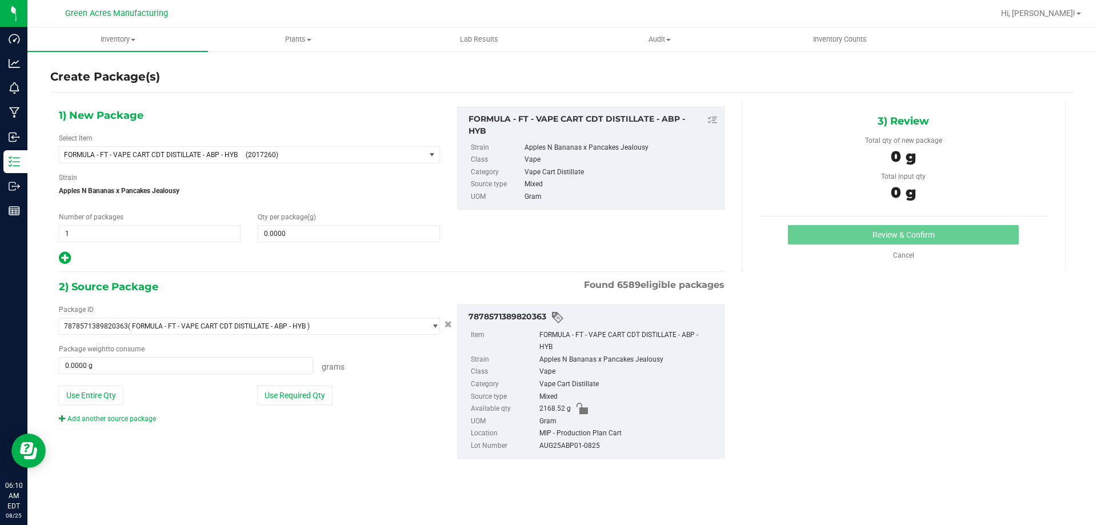
click at [181, 140] on div "Select Item FORMULA - FT - VAPE CART CDT DISTILLATE - ABP - HYB (2017260) 007UP…" at bounding box center [249, 148] width 381 height 30
click at [180, 149] on span "FORMULA - FT - VAPE CART CDT DISTILLATE - ABP - HYB (2017260)" at bounding box center [242, 155] width 366 height 16
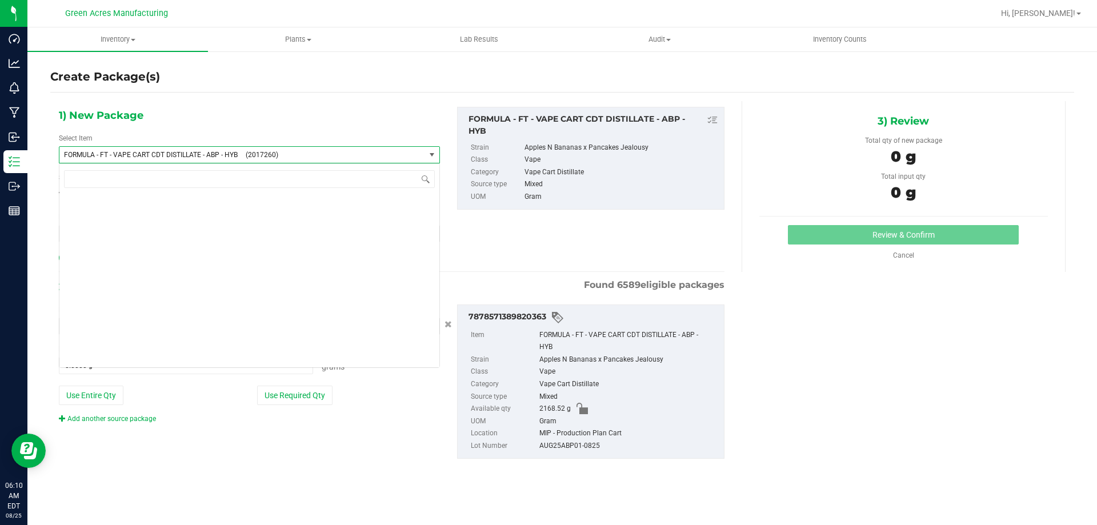
scroll to position [19006, 0]
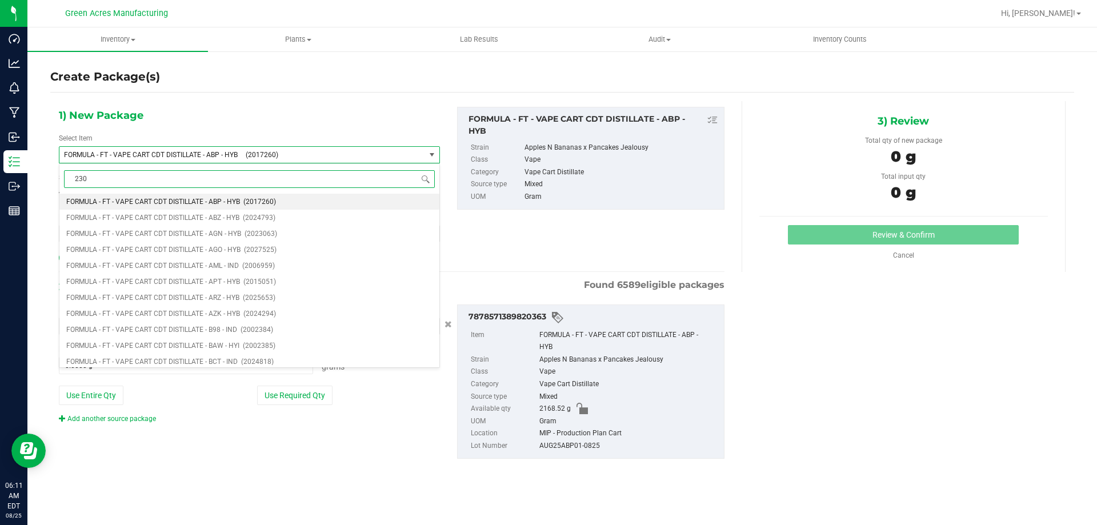
type input "2308"
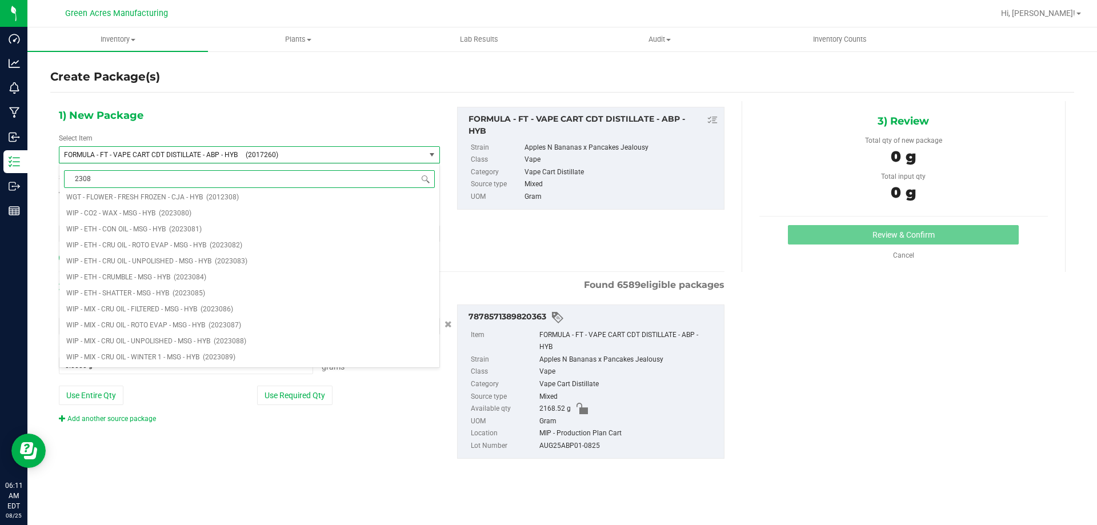
scroll to position [0, 0]
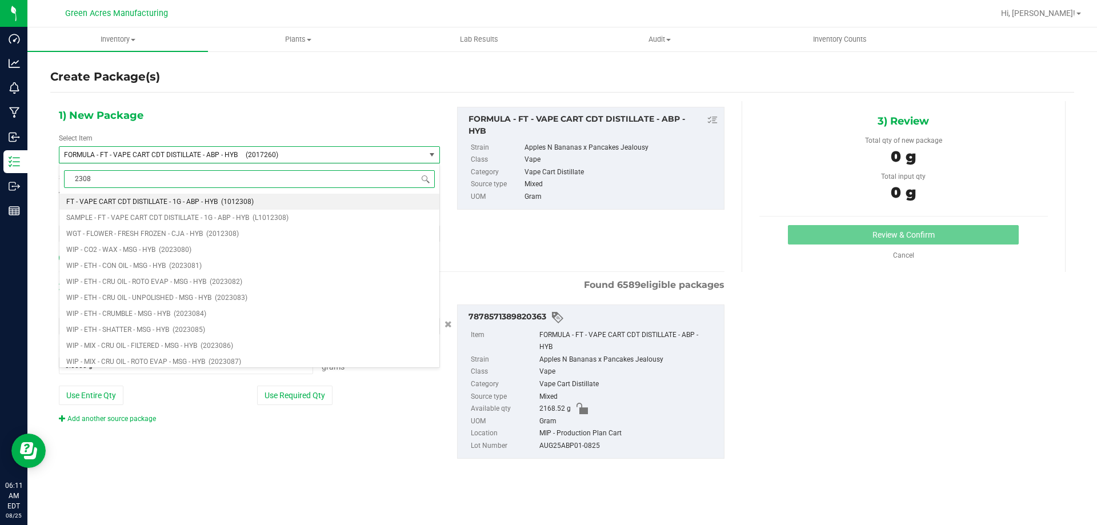
click at [135, 203] on span "FT - VAPE CART CDT DISTILLATE - 1G - ABP - HYB" at bounding box center [141, 202] width 151 height 8
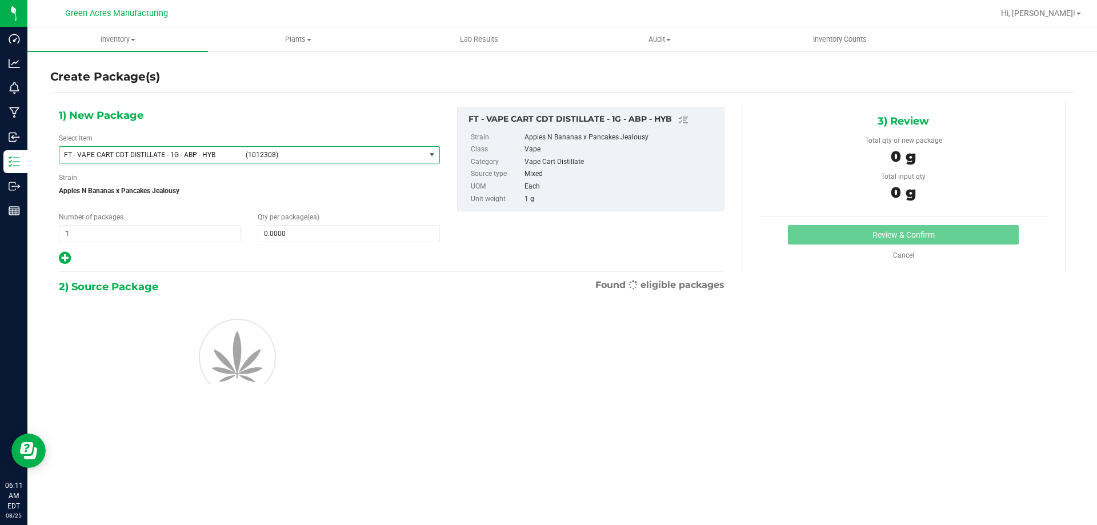
type input "0"
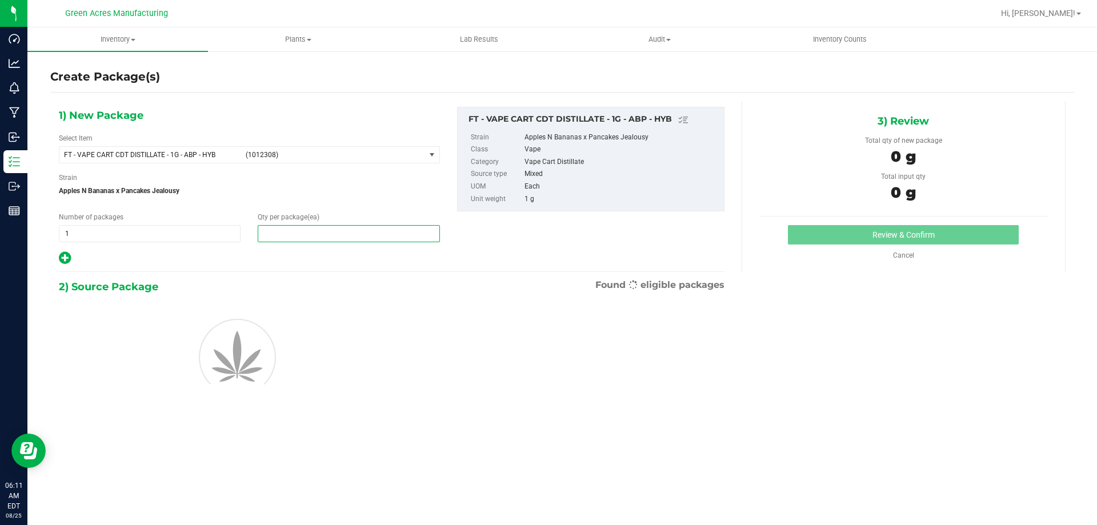
click at [343, 236] on span at bounding box center [349, 233] width 182 height 17
type input "1"
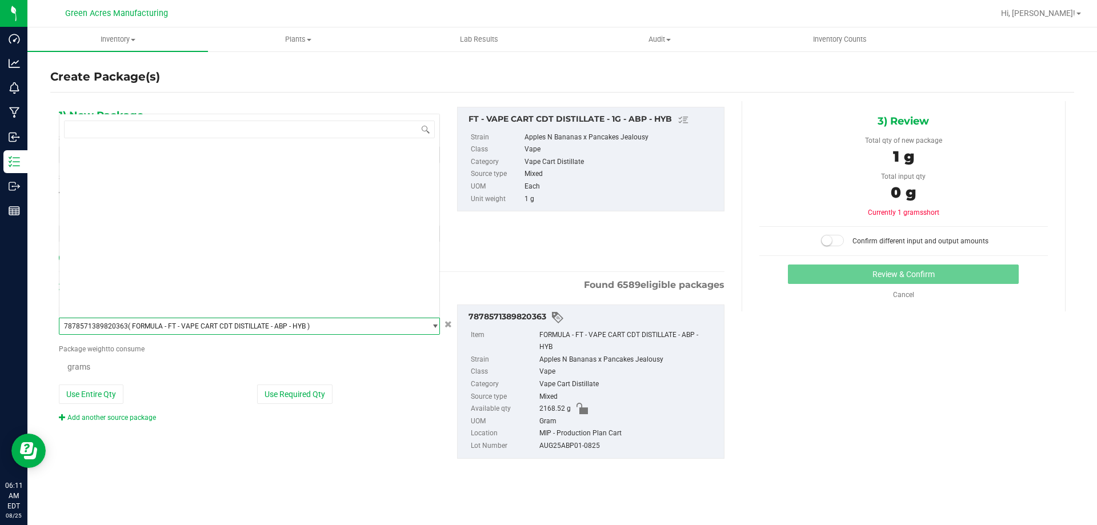
type input "1"
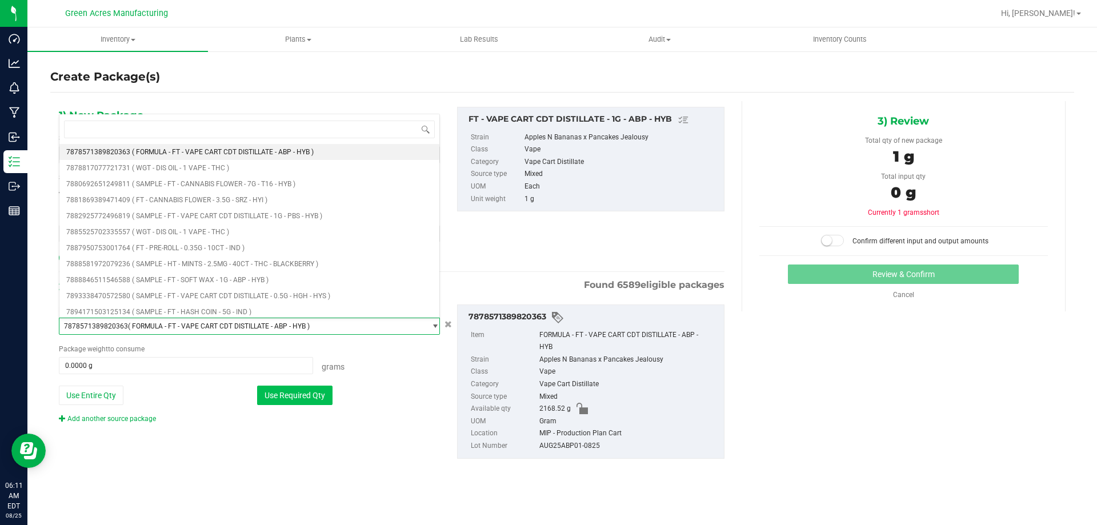
click at [311, 404] on button "Use Required Qty" at bounding box center [294, 395] width 75 height 19
type input "1.0000 g"
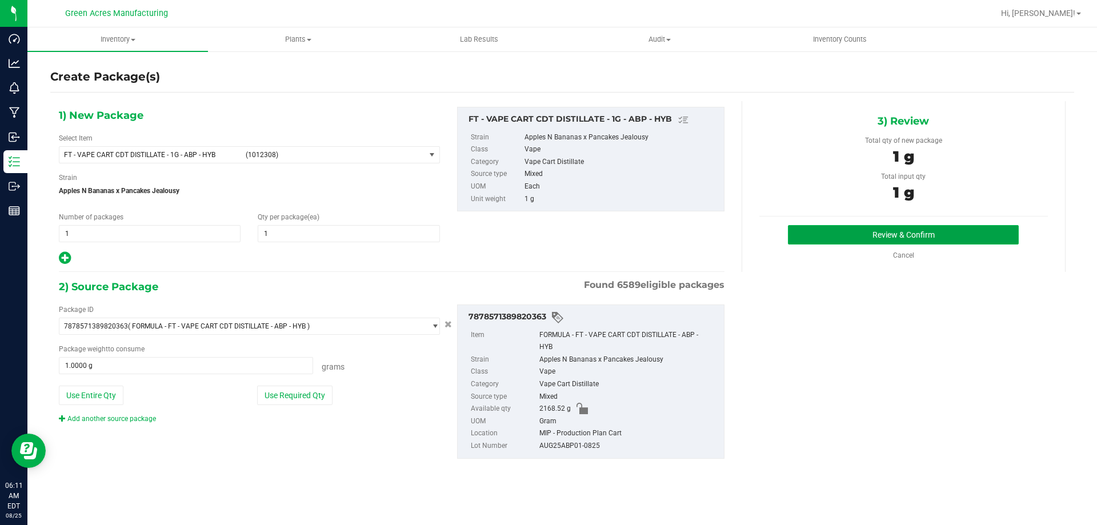
click at [918, 227] on button "Review & Confirm" at bounding box center [903, 234] width 231 height 19
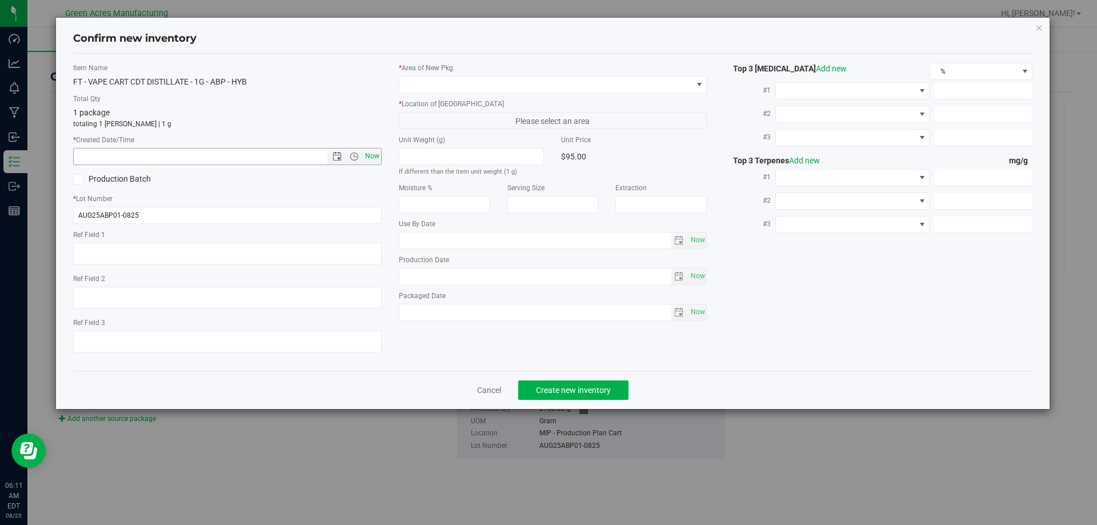
click at [372, 158] on span "Now" at bounding box center [371, 156] width 19 height 17
type input "[DATE] 6:11 AM"
drag, startPoint x: 419, startPoint y: 102, endPoint x: 437, endPoint y: 93, distance: 19.9
click at [420, 101] on label "* Location of [GEOGRAPHIC_DATA]" at bounding box center [553, 104] width 309 height 10
click at [442, 88] on span at bounding box center [545, 85] width 293 height 16
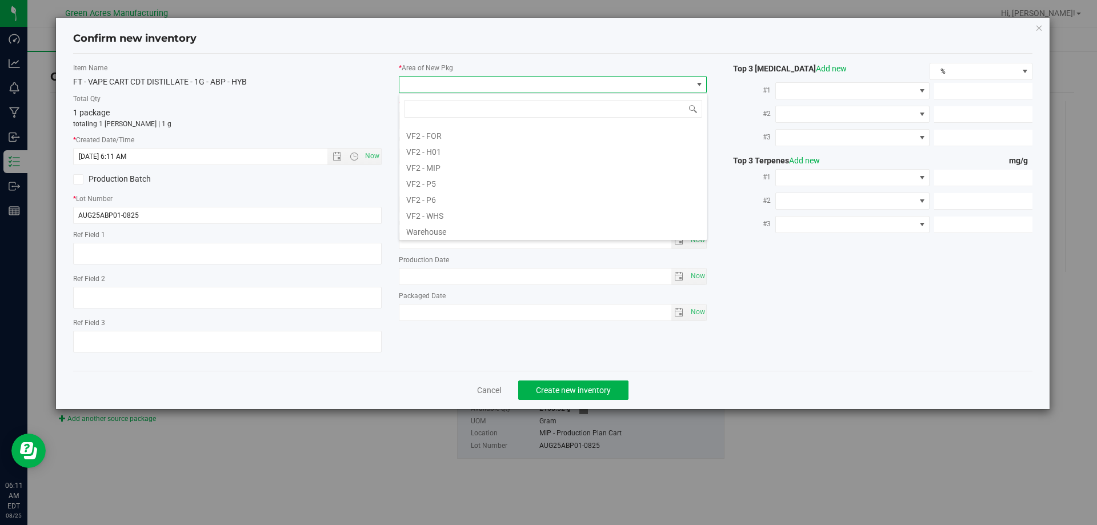
scroll to position [574, 0]
click at [443, 161] on li "VF2 - MIP" at bounding box center [552, 166] width 307 height 16
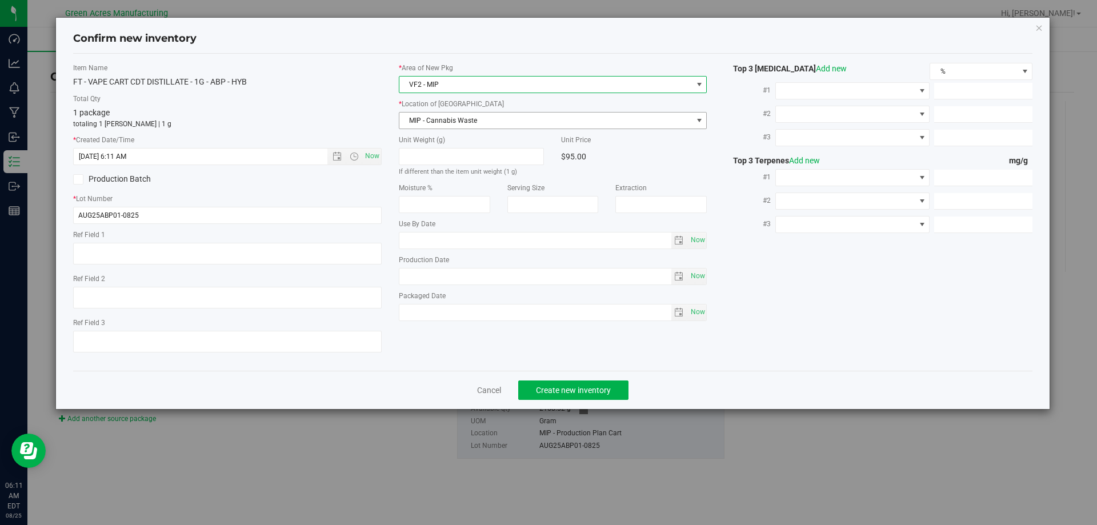
click at [454, 129] on span "MIP - Cannabis Waste" at bounding box center [553, 120] width 309 height 17
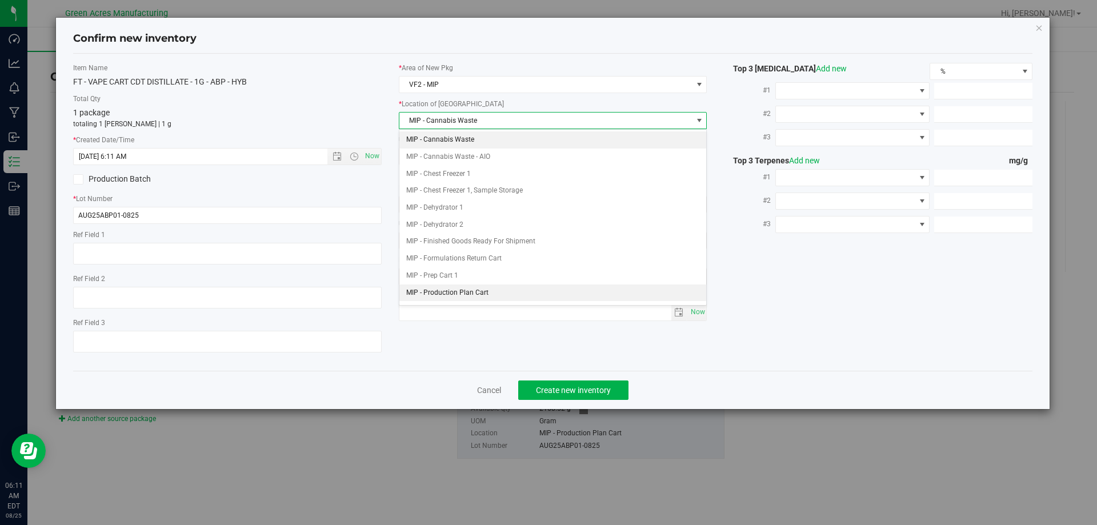
click at [465, 291] on li "MIP - Production Plan Cart" at bounding box center [552, 293] width 307 height 17
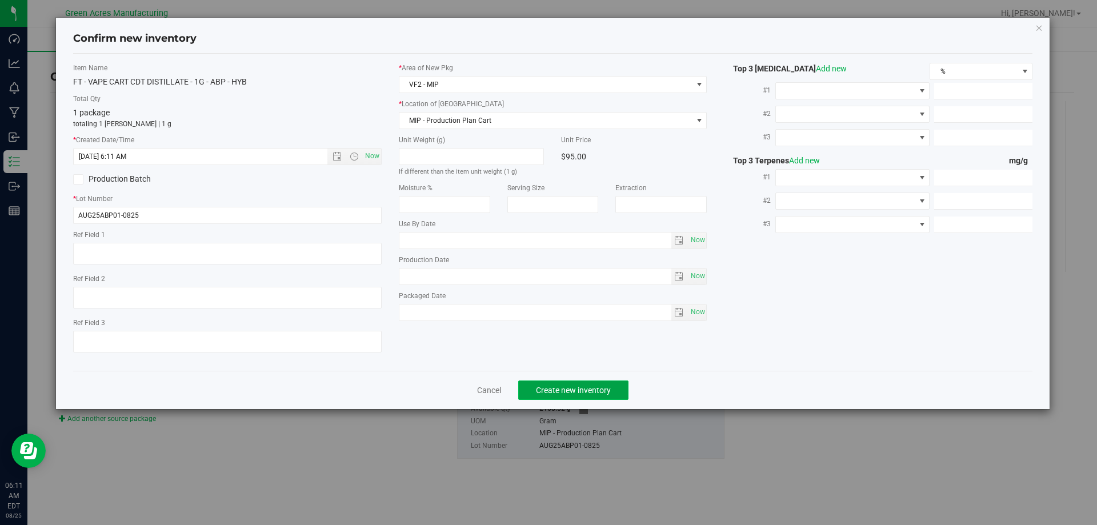
click at [581, 391] on span "Create new inventory" at bounding box center [573, 390] width 75 height 9
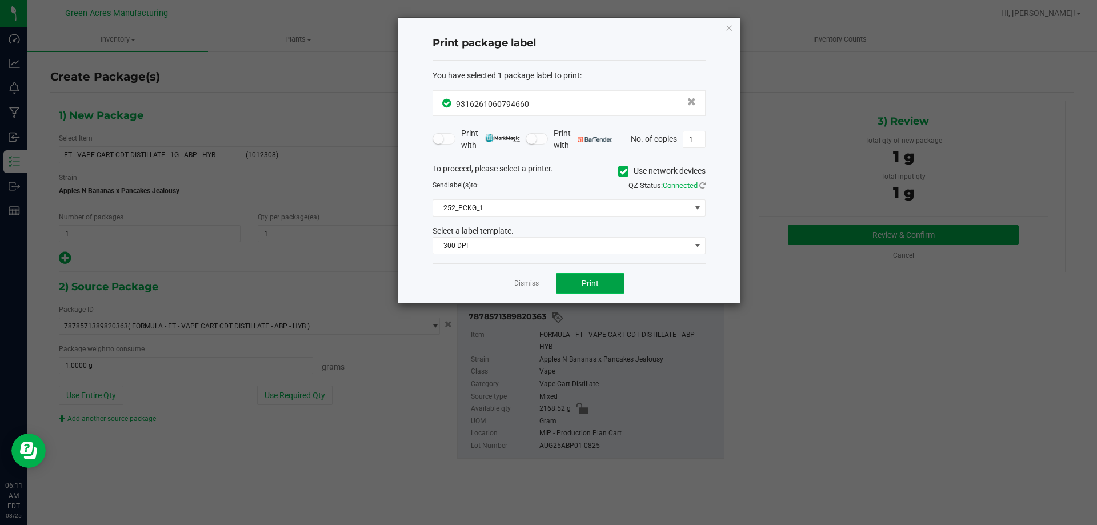
click at [586, 284] on span "Print" at bounding box center [590, 283] width 17 height 9
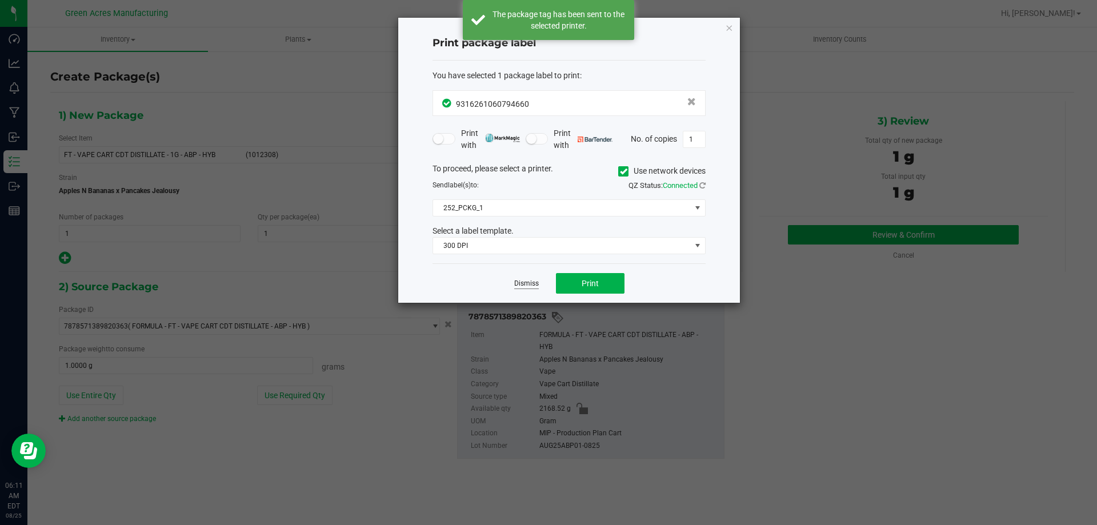
click at [535, 282] on link "Dismiss" at bounding box center [526, 284] width 25 height 10
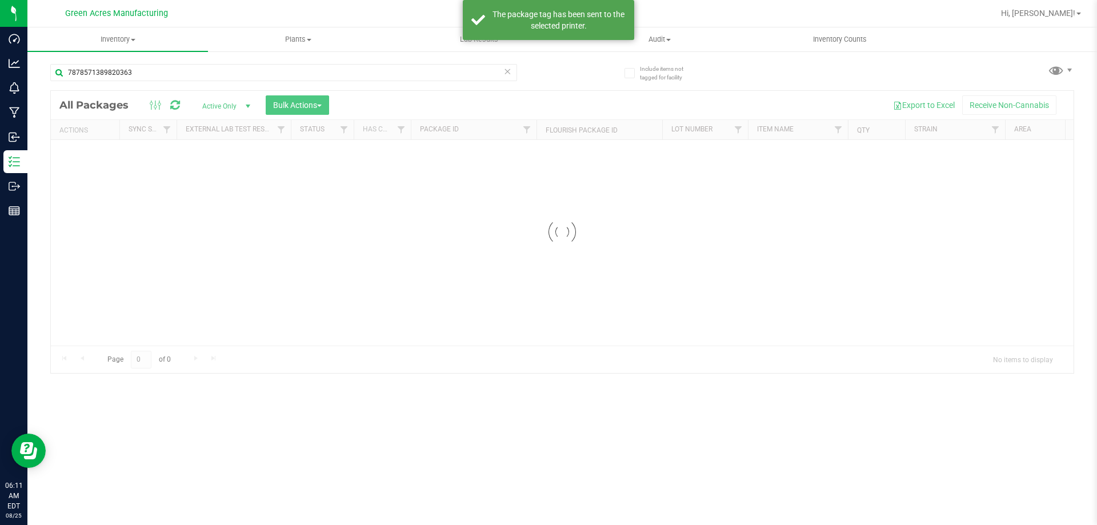
drag, startPoint x: 160, startPoint y: 81, endPoint x: 137, endPoint y: 87, distance: 23.6
click at [137, 87] on div "7878571389820363" at bounding box center [283, 77] width 467 height 26
drag, startPoint x: 141, startPoint y: 74, endPoint x: 67, endPoint y: 85, distance: 74.0
click at [67, 85] on div "7878571389820363" at bounding box center [283, 77] width 467 height 26
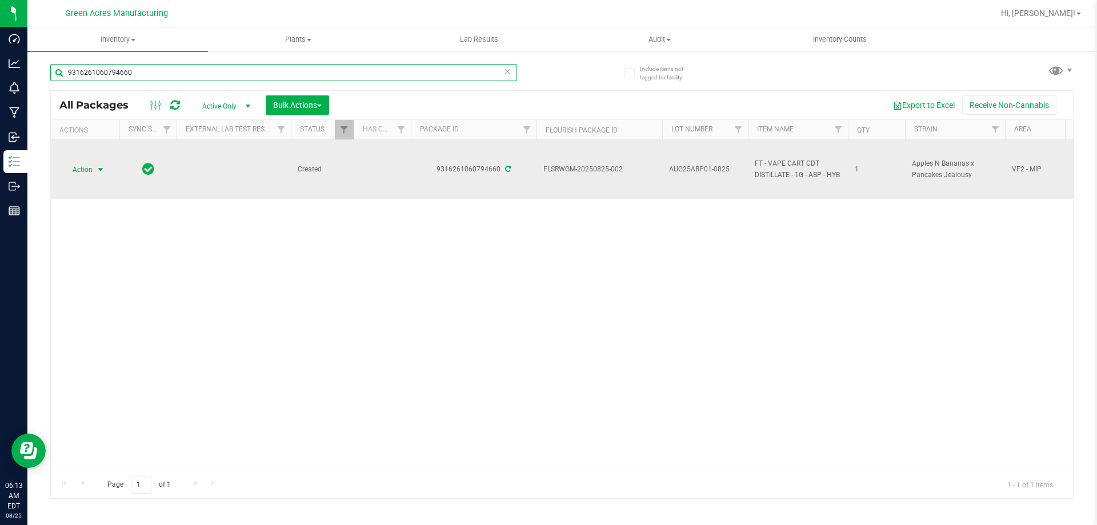
type input "9316261060794660"
click at [96, 165] on span "select" at bounding box center [100, 169] width 9 height 9
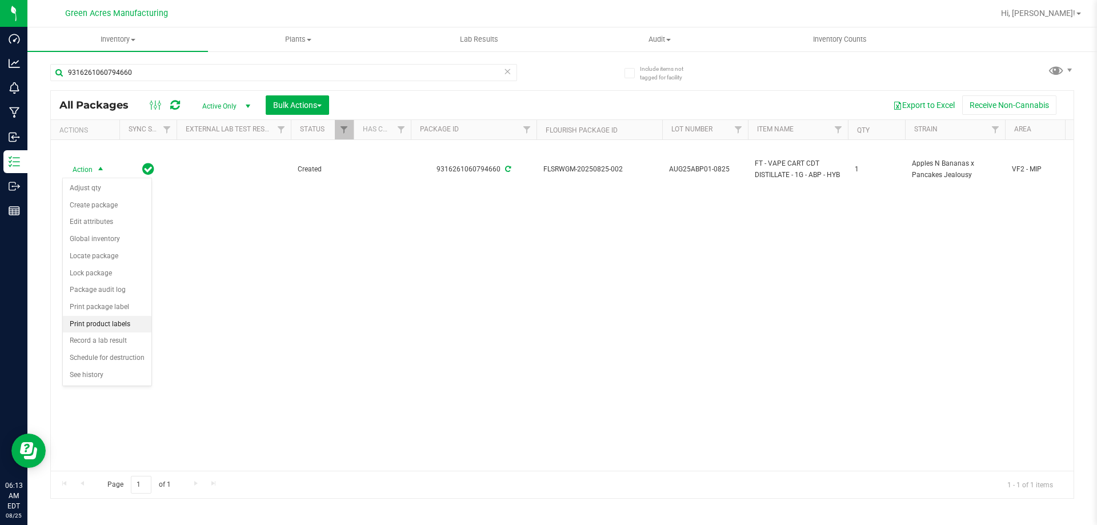
click at [133, 321] on li "Print product labels" at bounding box center [107, 324] width 89 height 17
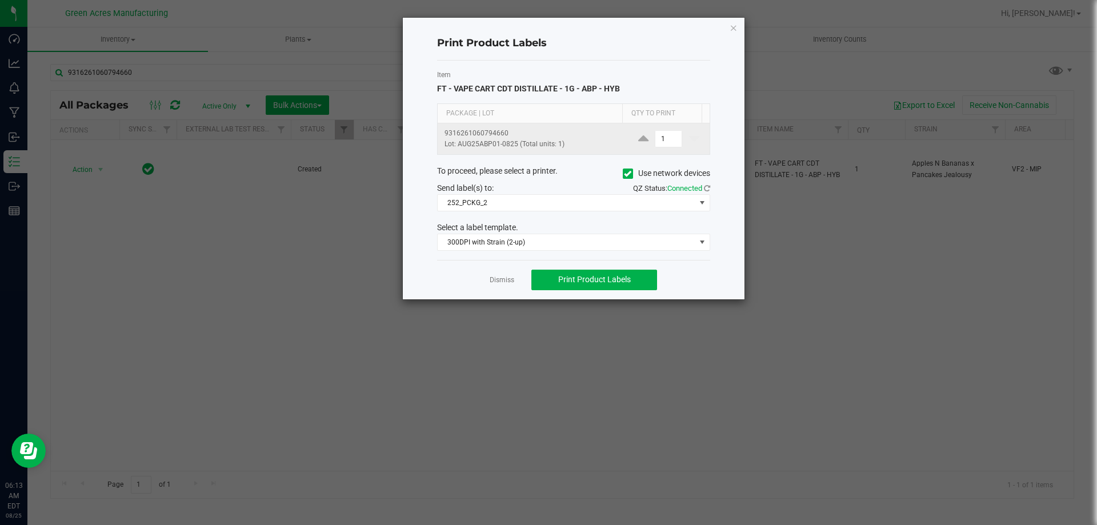
click at [651, 129] on td "1" at bounding box center [669, 138] width 82 height 31
click at [655, 138] on input "1" at bounding box center [668, 139] width 26 height 16
type input "1,900"
click at [634, 272] on button "Print Product Labels" at bounding box center [594, 280] width 126 height 21
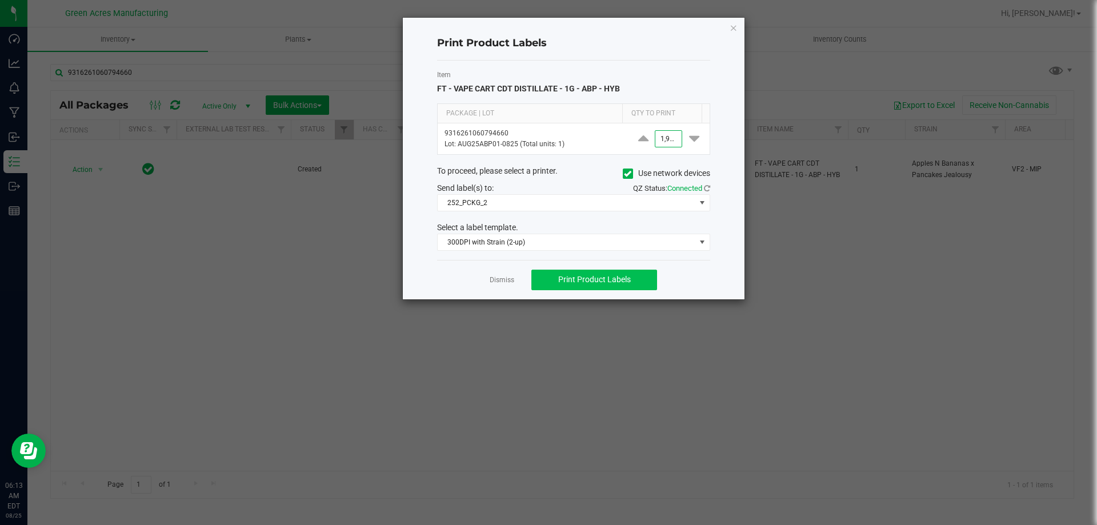
scroll to position [0, 0]
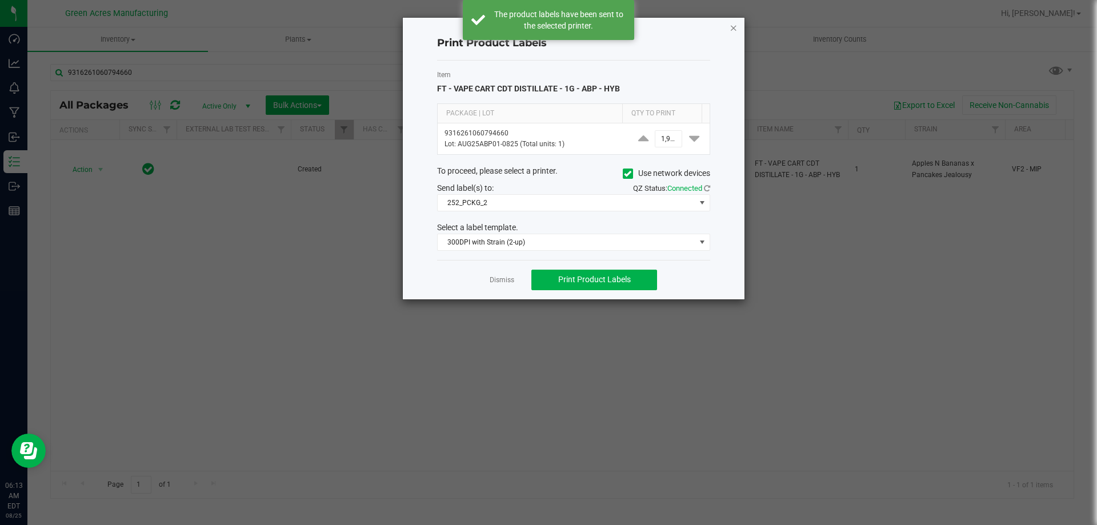
click at [735, 26] on icon "button" at bounding box center [734, 28] width 8 height 14
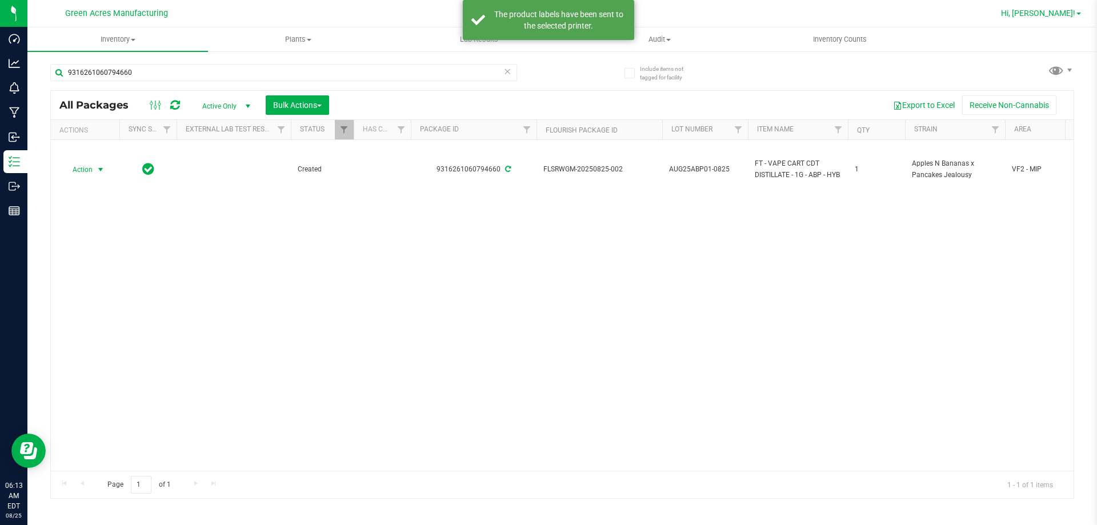
click at [1045, 17] on span "Hi, [PERSON_NAME]!" at bounding box center [1038, 13] width 74 height 9
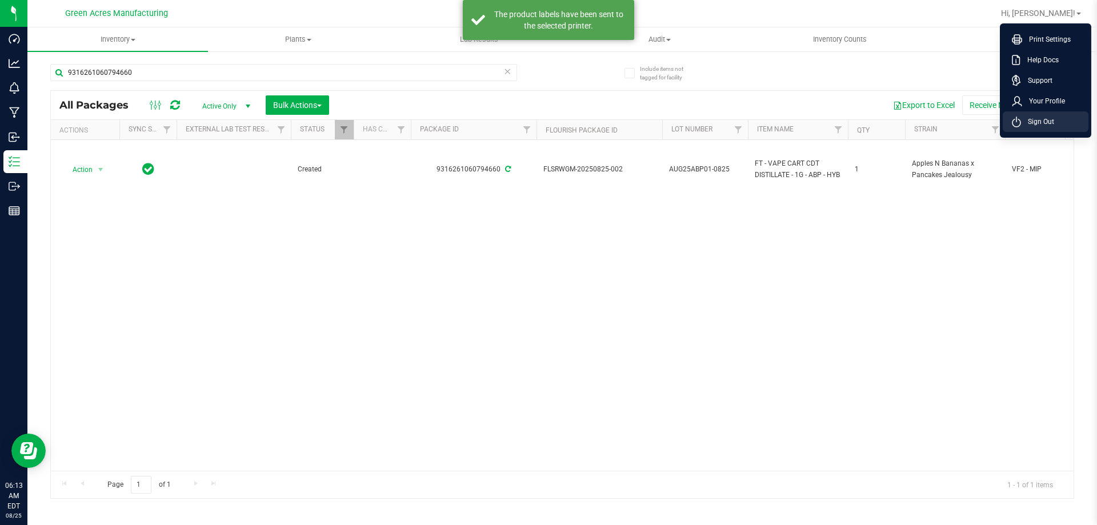
click at [1022, 121] on span "Sign Out" at bounding box center [1037, 121] width 33 height 11
